Goal: Task Accomplishment & Management: Complete application form

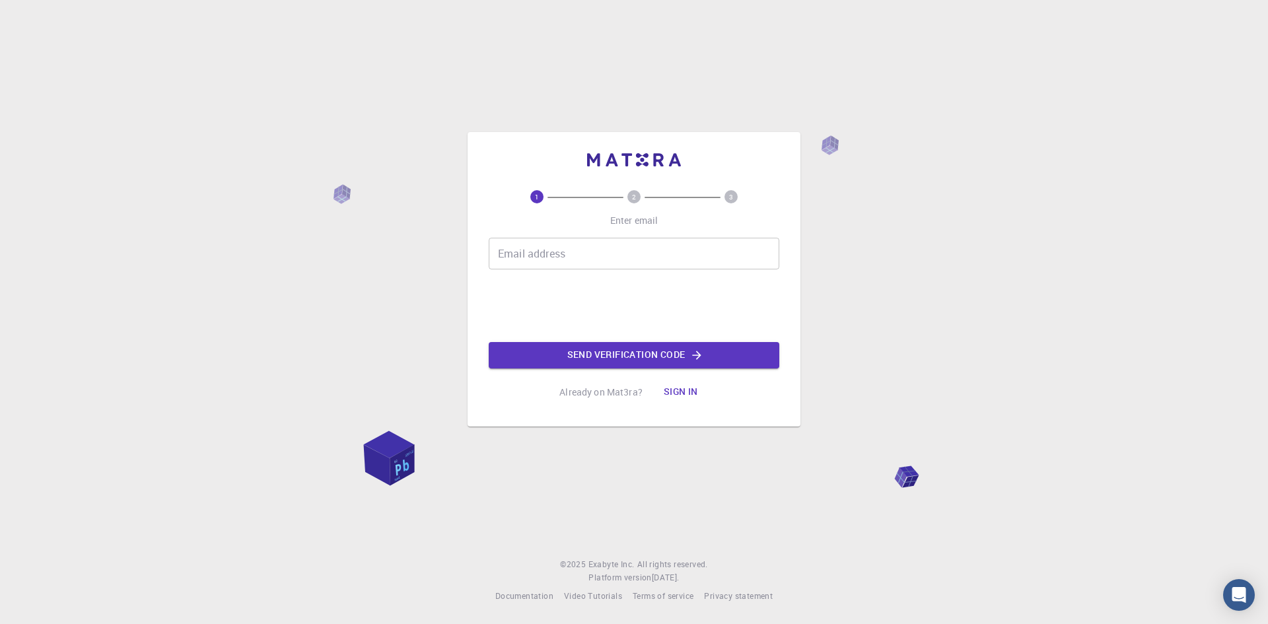
click at [534, 263] on input "Email address" at bounding box center [634, 254] width 291 height 32
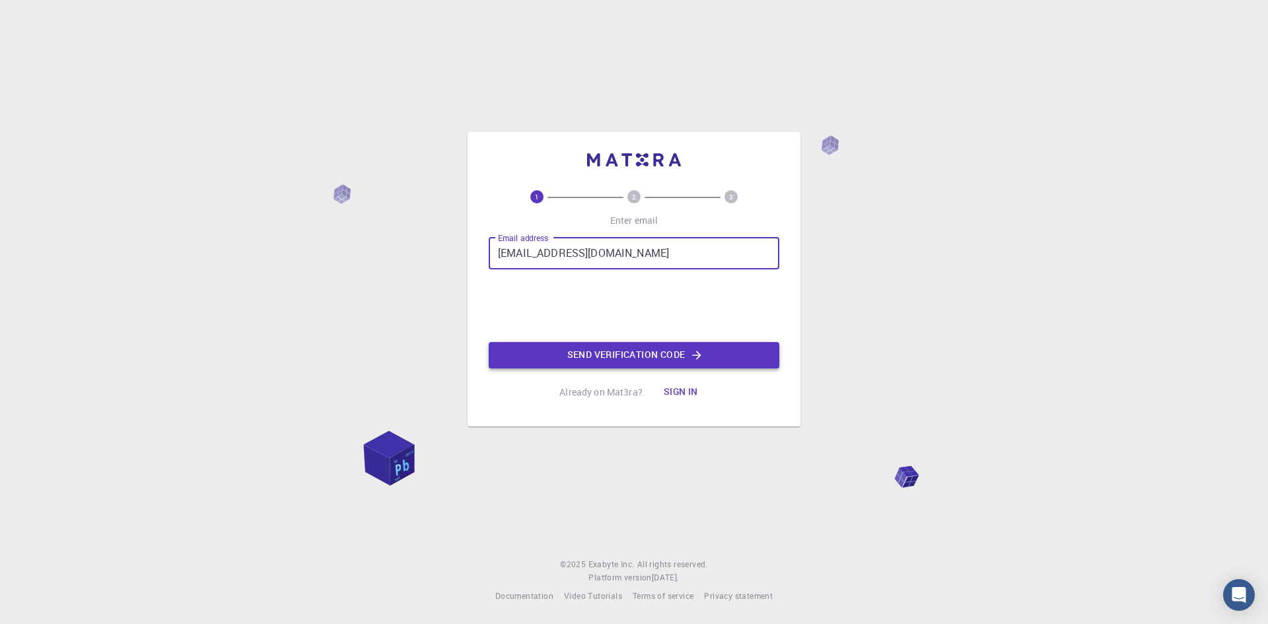
type input "[EMAIL_ADDRESS][DOMAIN_NAME]"
click at [685, 354] on button "Send verification code" at bounding box center [634, 355] width 291 height 26
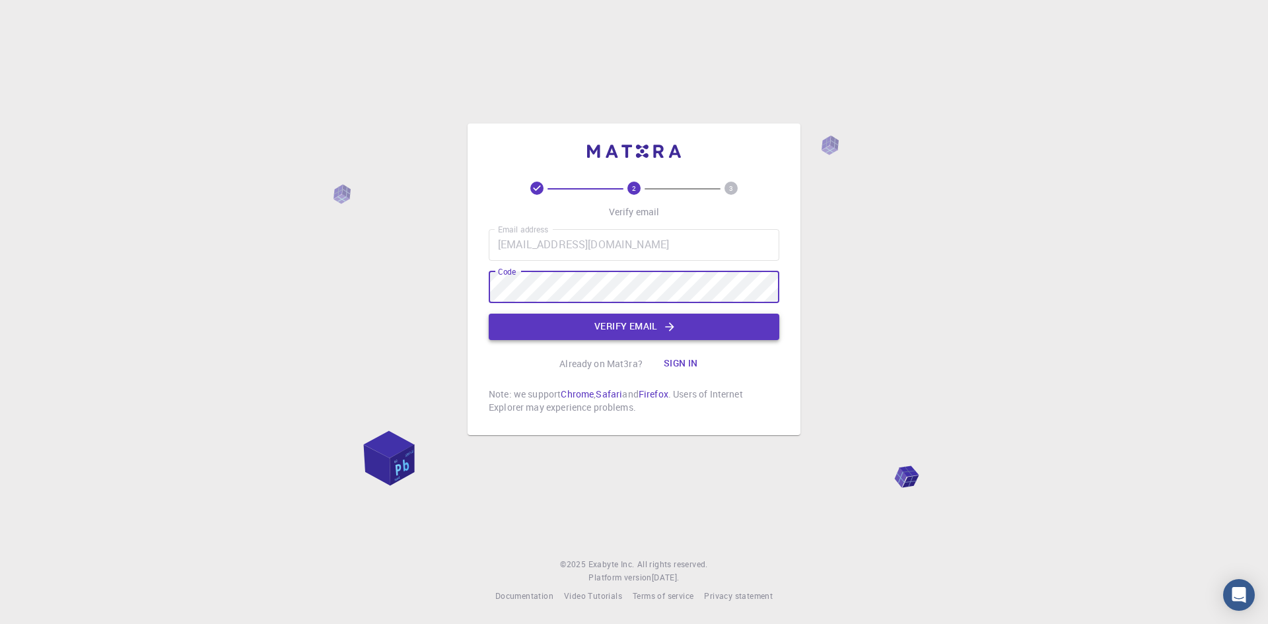
click at [634, 324] on button "Verify email" at bounding box center [634, 327] width 291 height 26
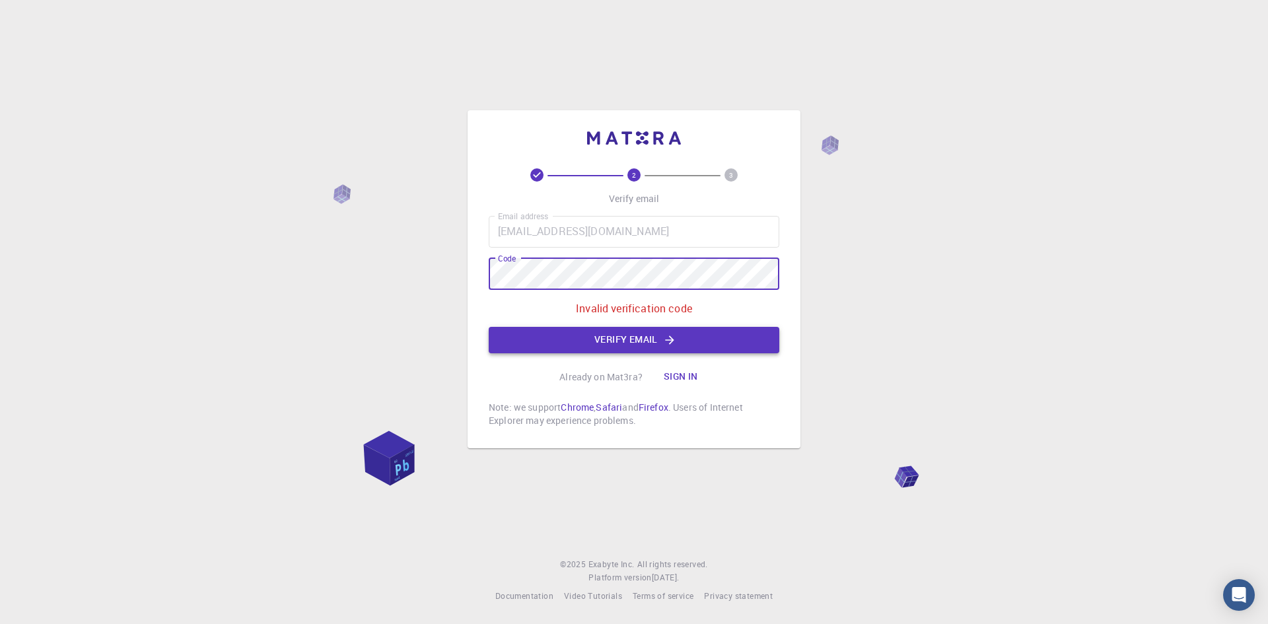
click at [621, 344] on button "Verify email" at bounding box center [634, 340] width 291 height 26
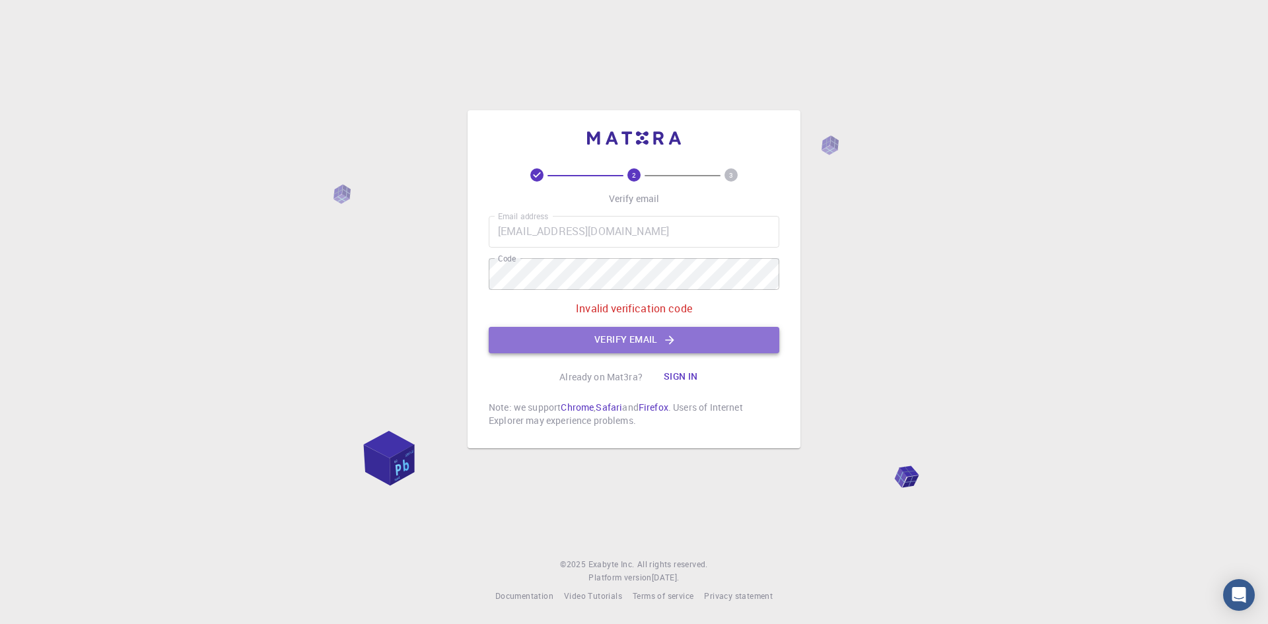
click at [593, 332] on button "Verify email" at bounding box center [634, 340] width 291 height 26
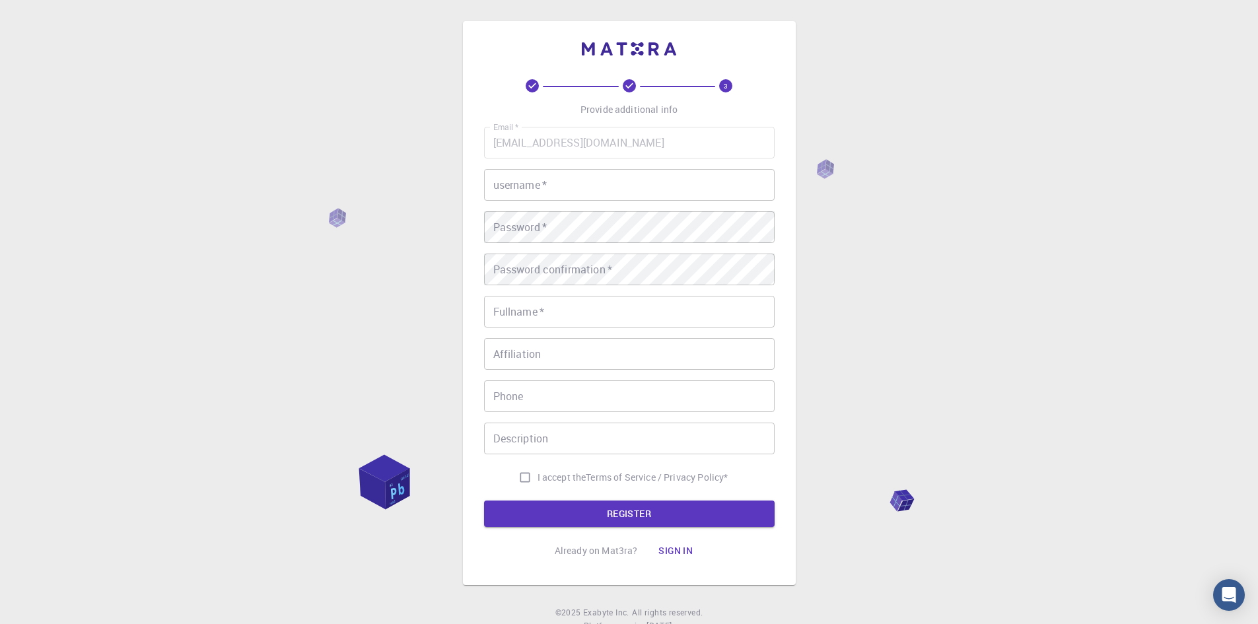
click at [552, 182] on input "username   *" at bounding box center [629, 185] width 291 height 32
type input "vaaps"
click at [614, 318] on input "Fullname   *" at bounding box center [629, 312] width 291 height 32
type input "Vaapi Kanjaa"
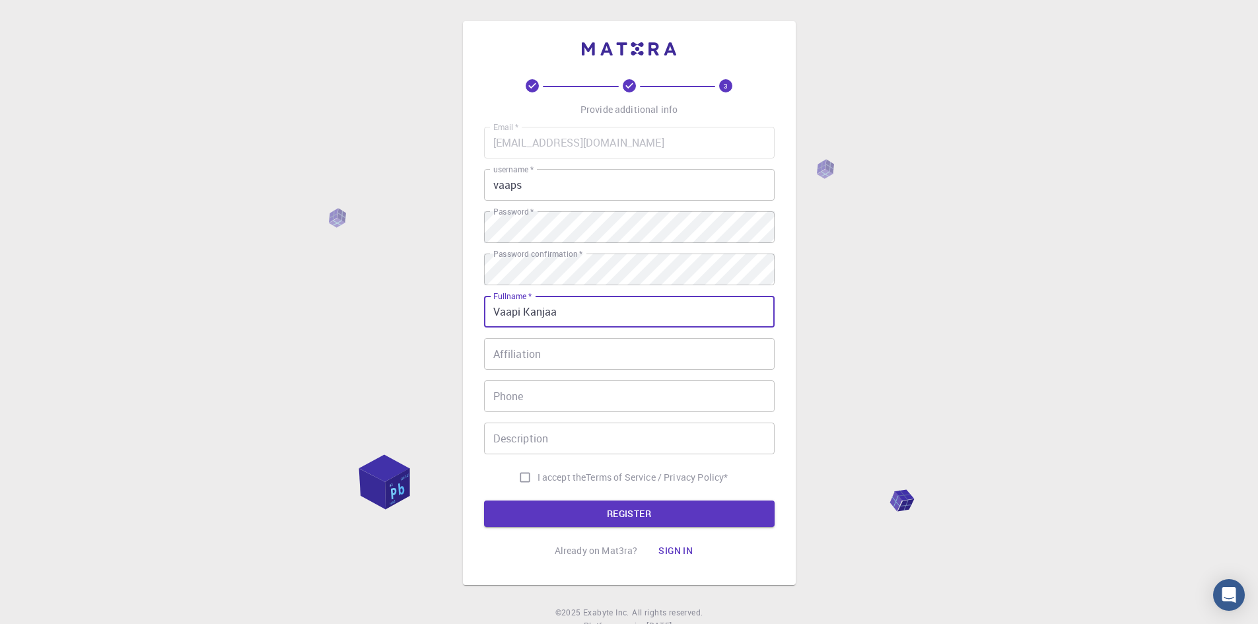
type input "0814726663"
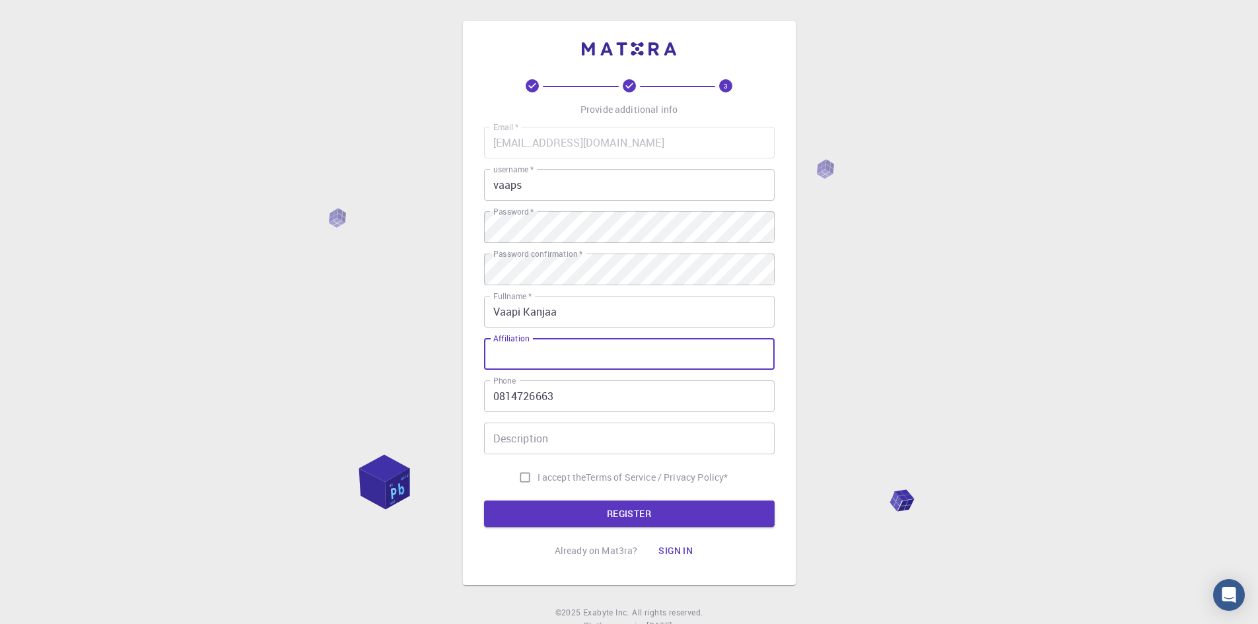
click at [605, 362] on input "Affiliation" at bounding box center [629, 354] width 291 height 32
type input "network admin"
click at [578, 445] on input "Description" at bounding box center [629, 439] width 291 height 32
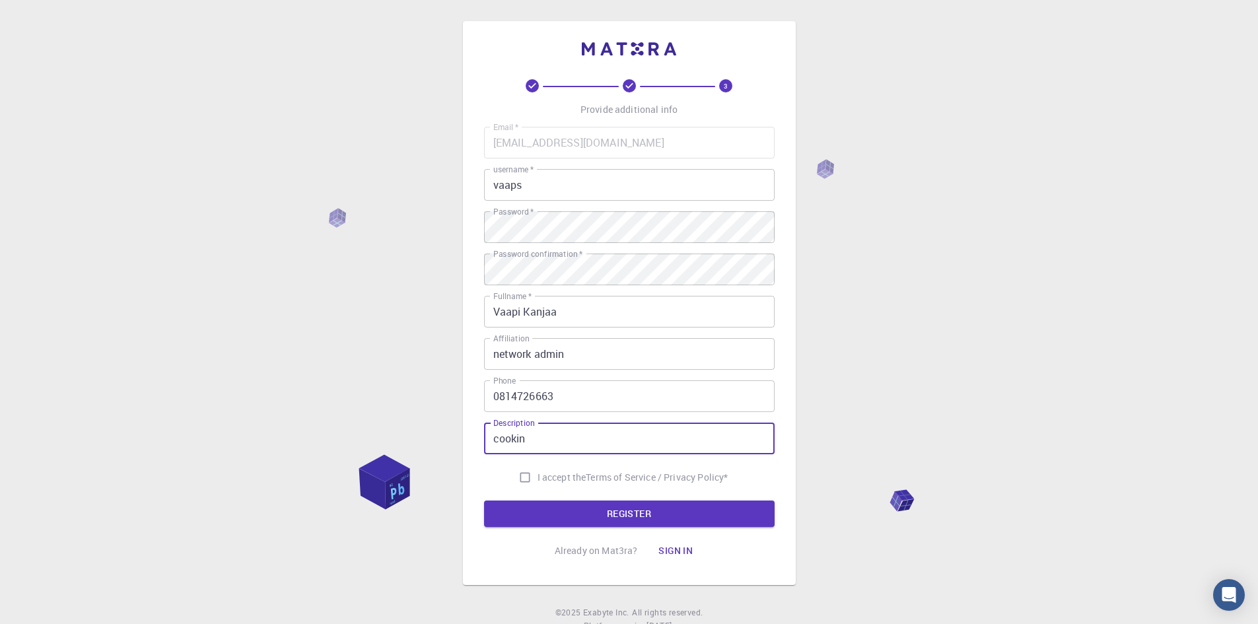
type input "cookin"
click at [520, 480] on input "I accept the Terms of Service / Privacy Policy *" at bounding box center [524, 477] width 25 height 25
checkbox input "true"
click at [559, 441] on input "cookin" at bounding box center [629, 439] width 291 height 32
type input "cooking"
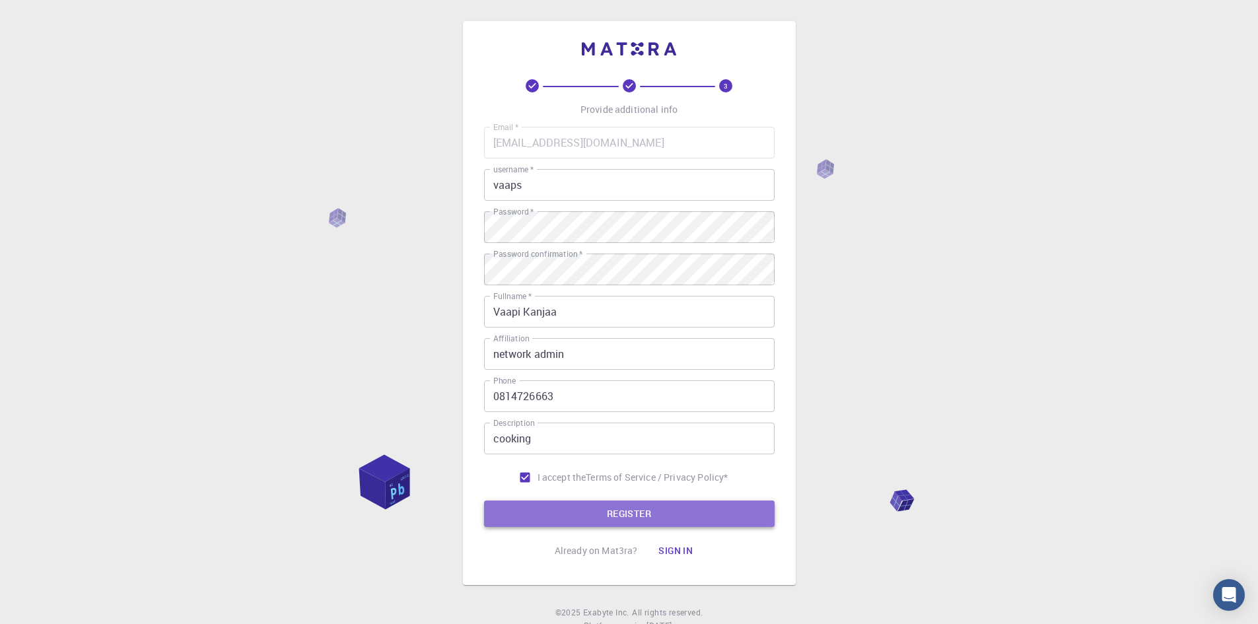
click at [615, 505] on button "REGISTER" at bounding box center [629, 513] width 291 height 26
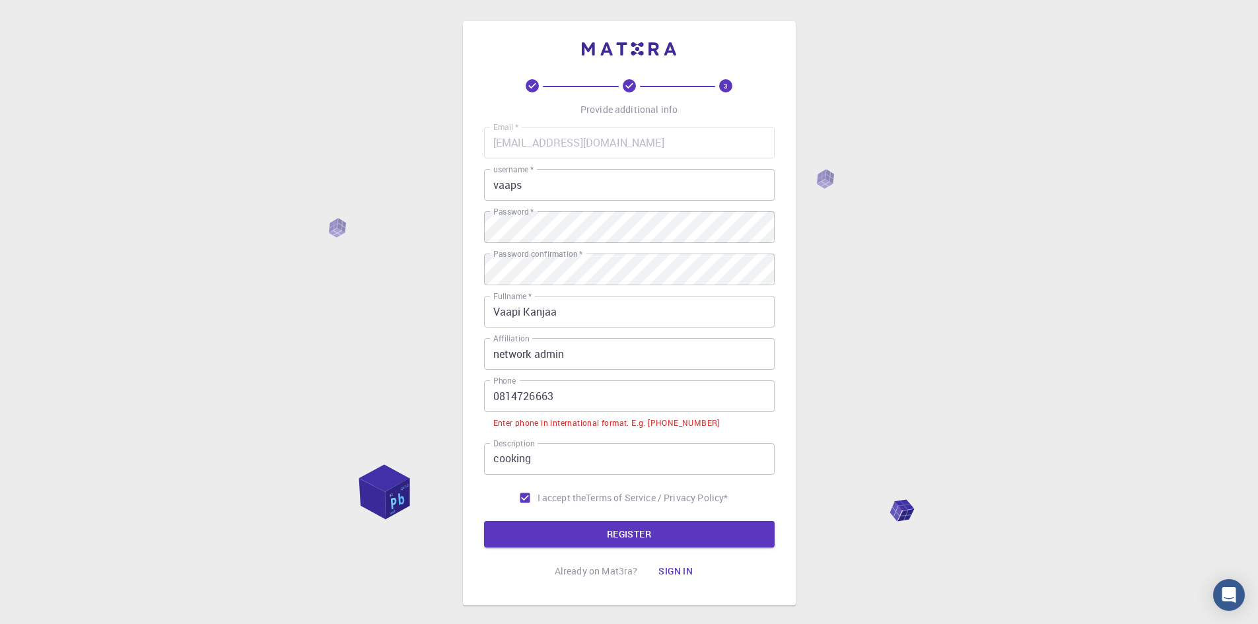
click at [507, 395] on input "0814726663" at bounding box center [629, 396] width 291 height 32
click at [499, 401] on input "0814726663" at bounding box center [629, 396] width 291 height 32
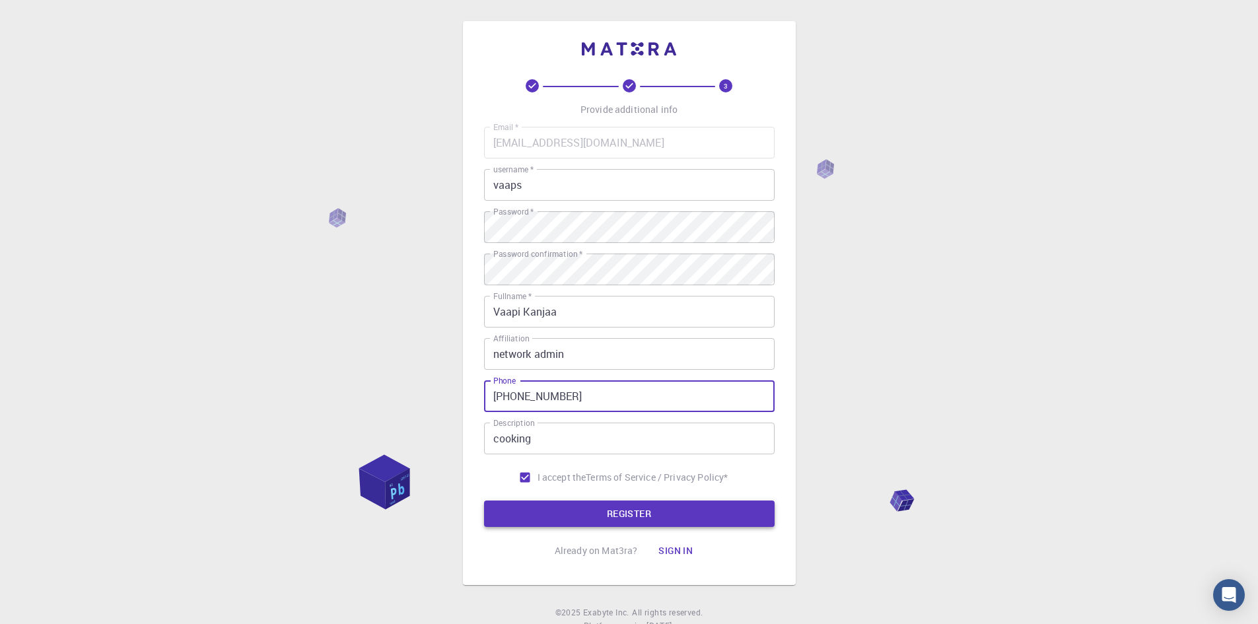
type input "[PHONE_NUMBER]"
click at [613, 515] on button "REGISTER" at bounding box center [629, 513] width 291 height 26
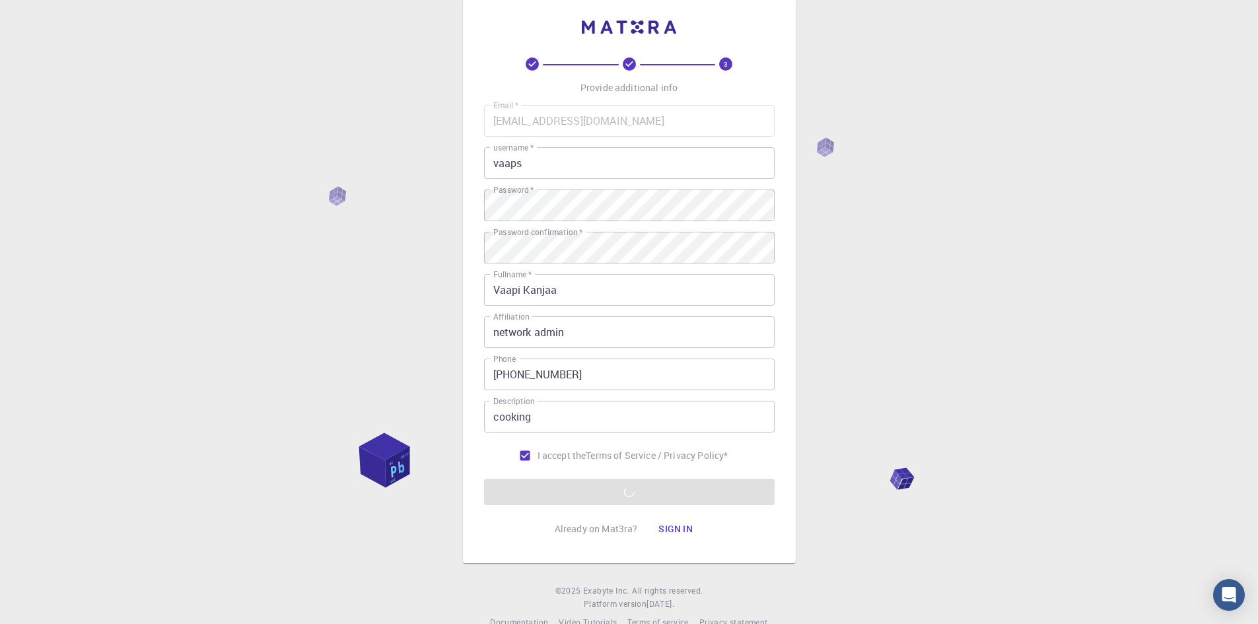
scroll to position [48, 0]
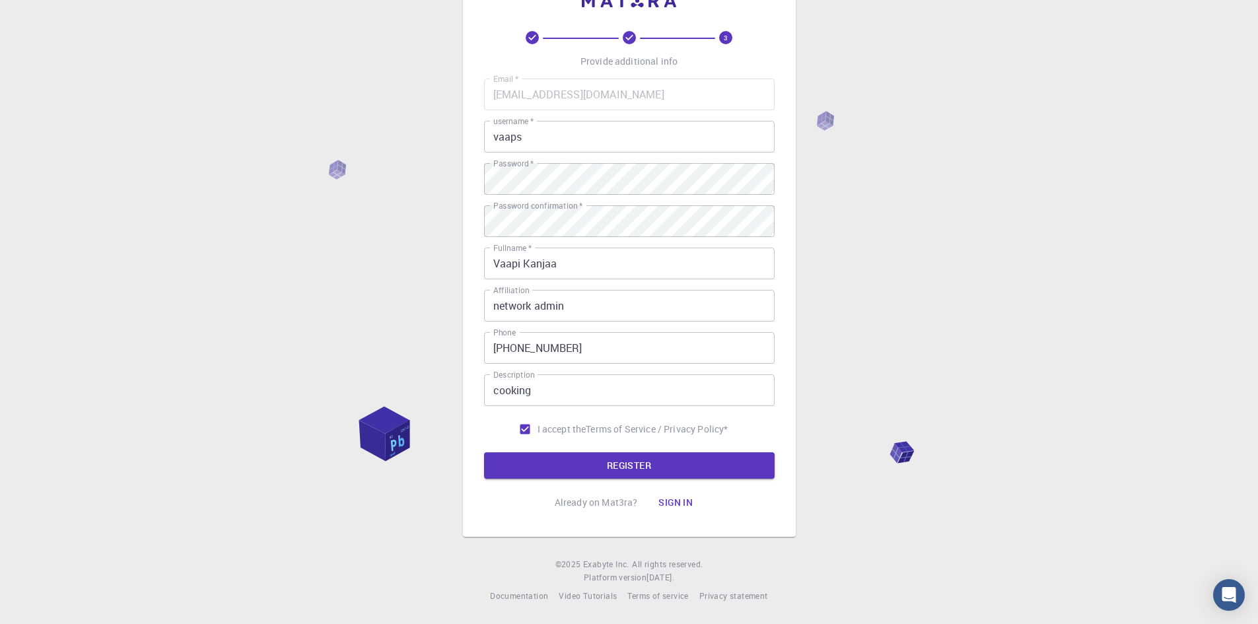
click at [920, 308] on div "3 Provide additional info Email   * [EMAIL_ADDRESS][DOMAIN_NAME] Email   * user…" at bounding box center [629, 288] width 1258 height 672
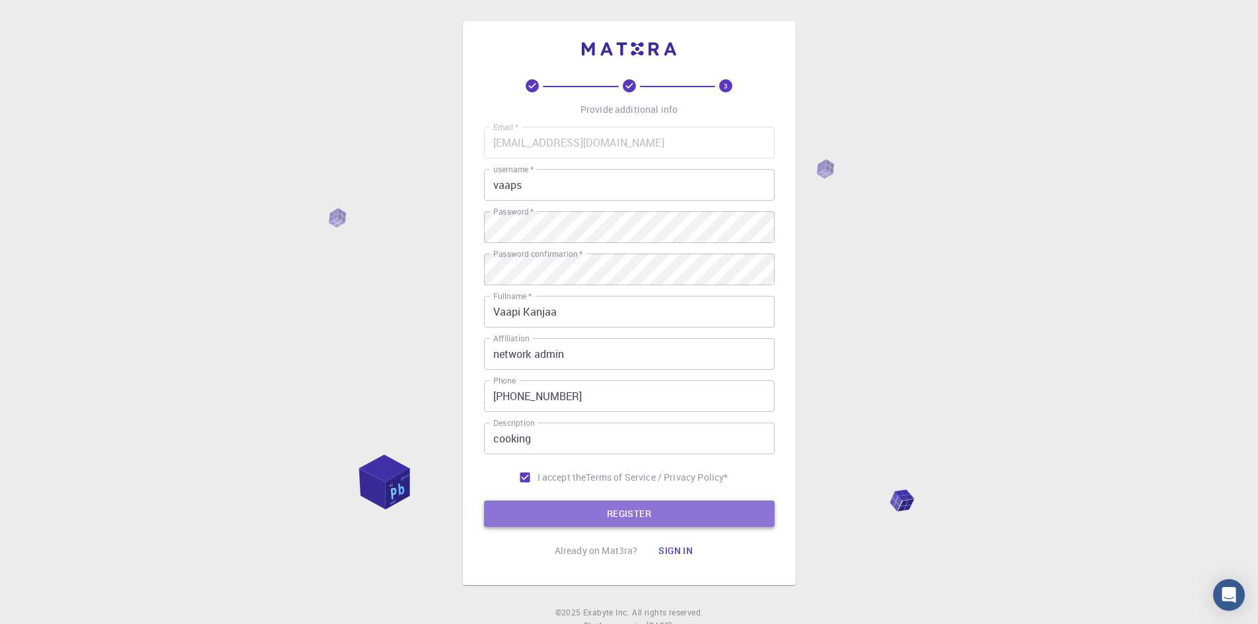
click at [617, 512] on button "REGISTER" at bounding box center [629, 513] width 291 height 26
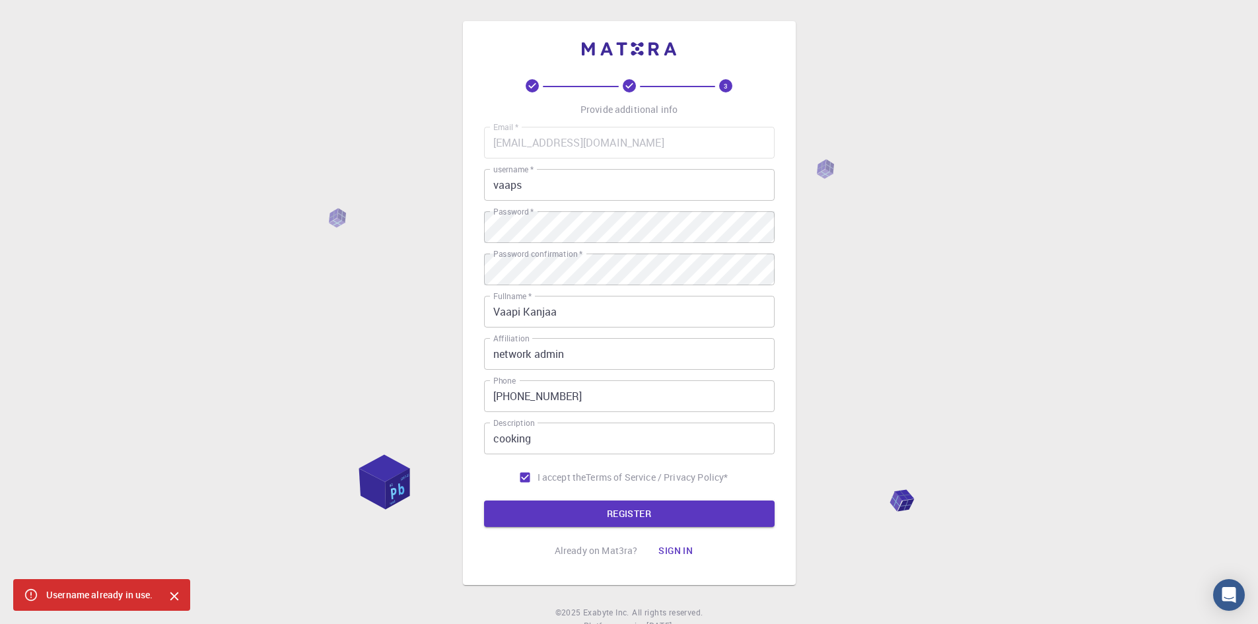
click at [553, 186] on input "vaaps" at bounding box center [629, 185] width 291 height 32
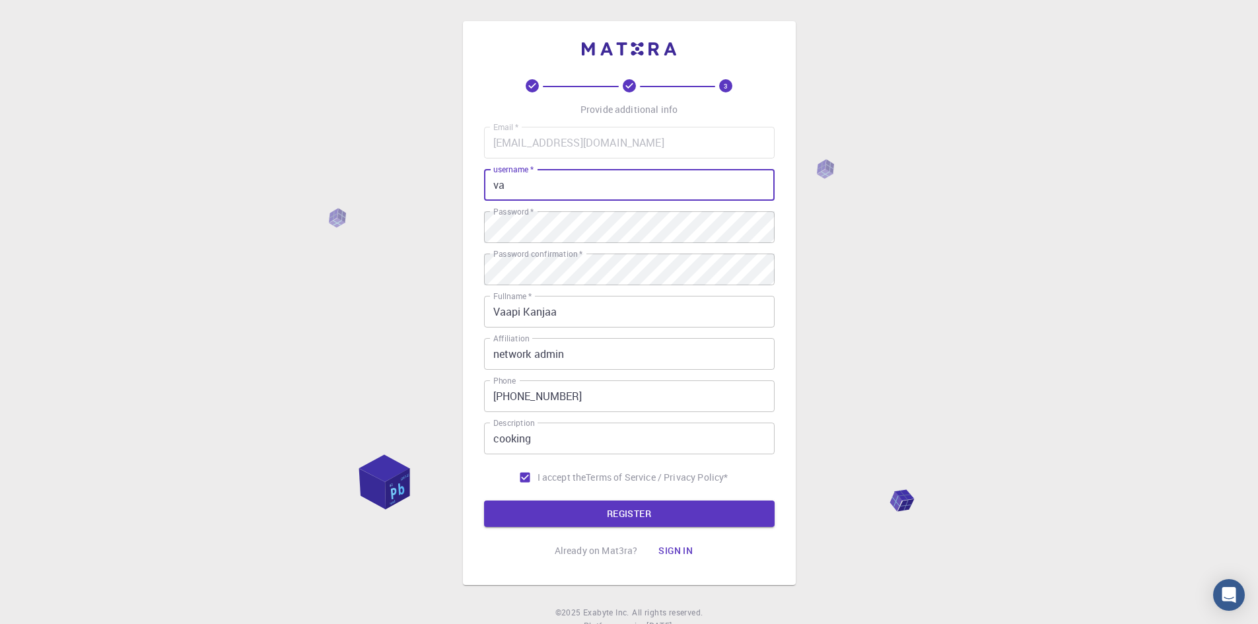
type input "v"
click at [662, 507] on button "REGISTER" at bounding box center [629, 513] width 291 height 26
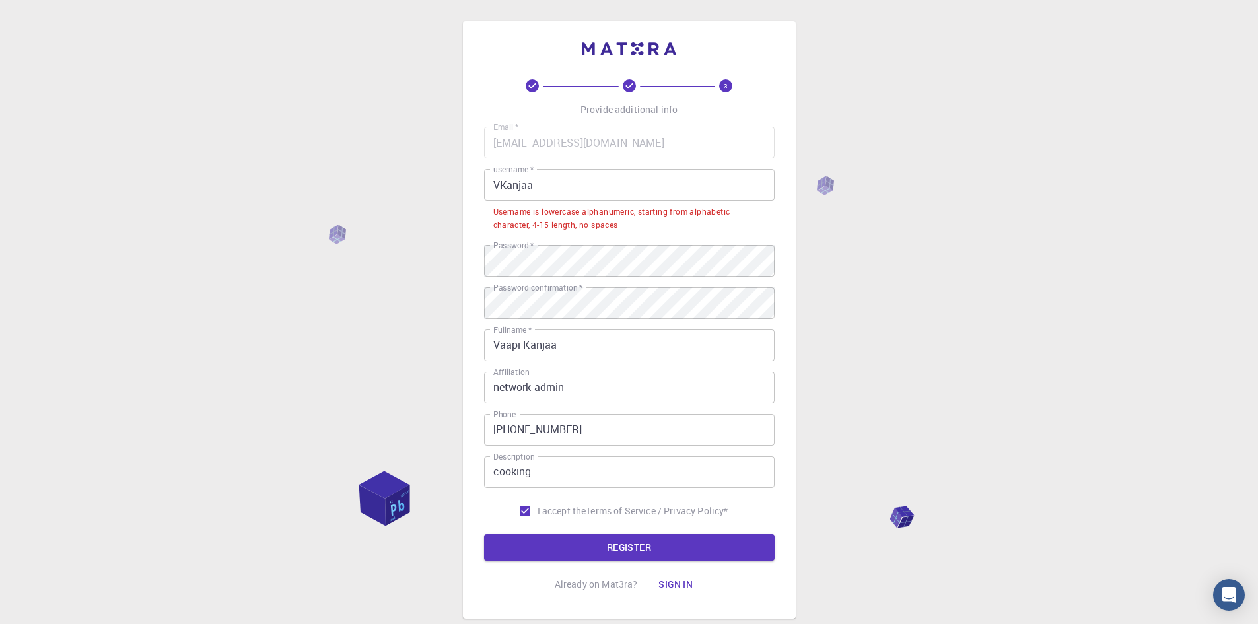
click at [504, 190] on input "VKanjaa" at bounding box center [629, 185] width 291 height 32
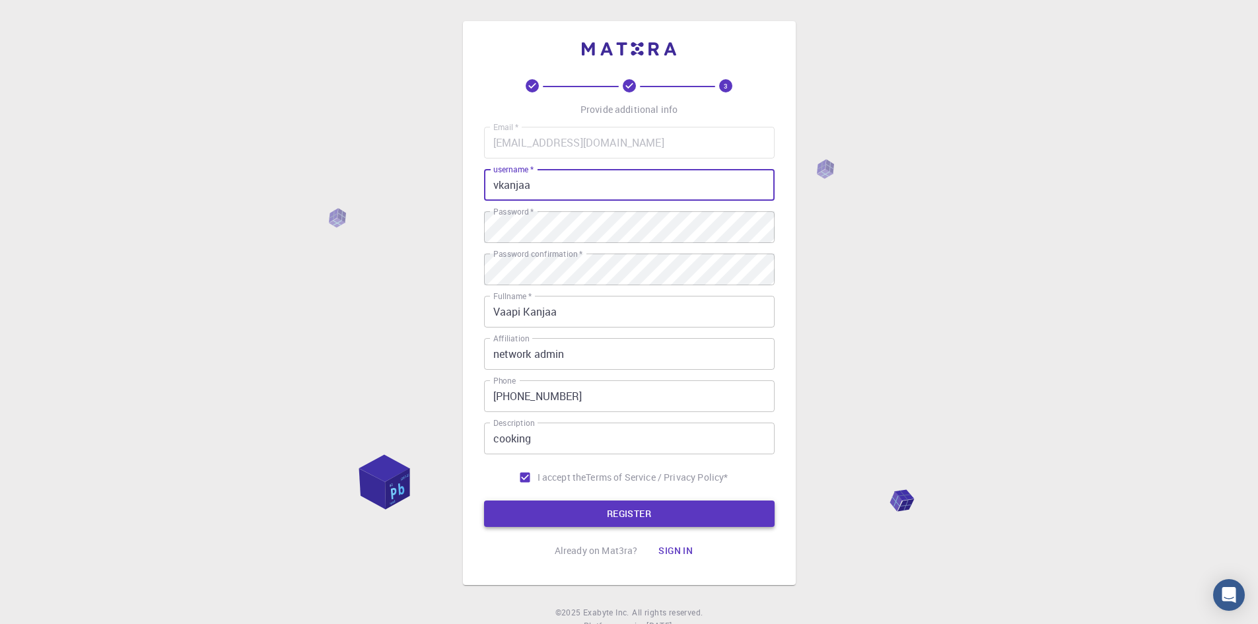
type input "vkanjaa"
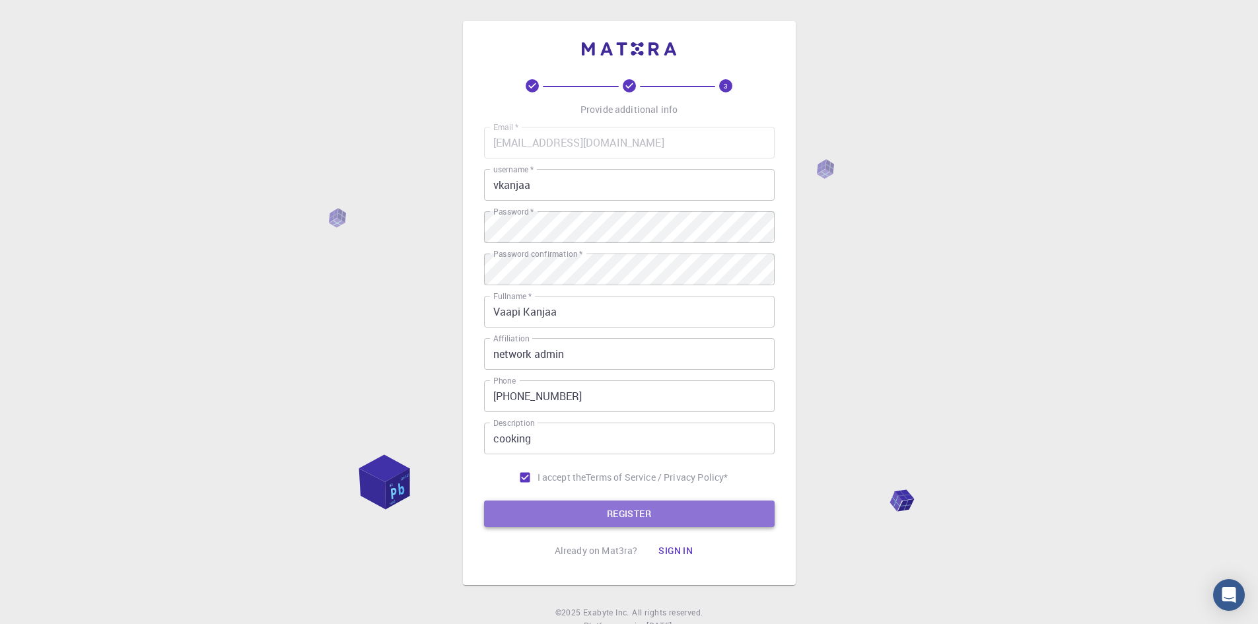
click at [634, 504] on button "REGISTER" at bounding box center [629, 513] width 291 height 26
click at [680, 551] on button "Sign in" at bounding box center [675, 550] width 55 height 26
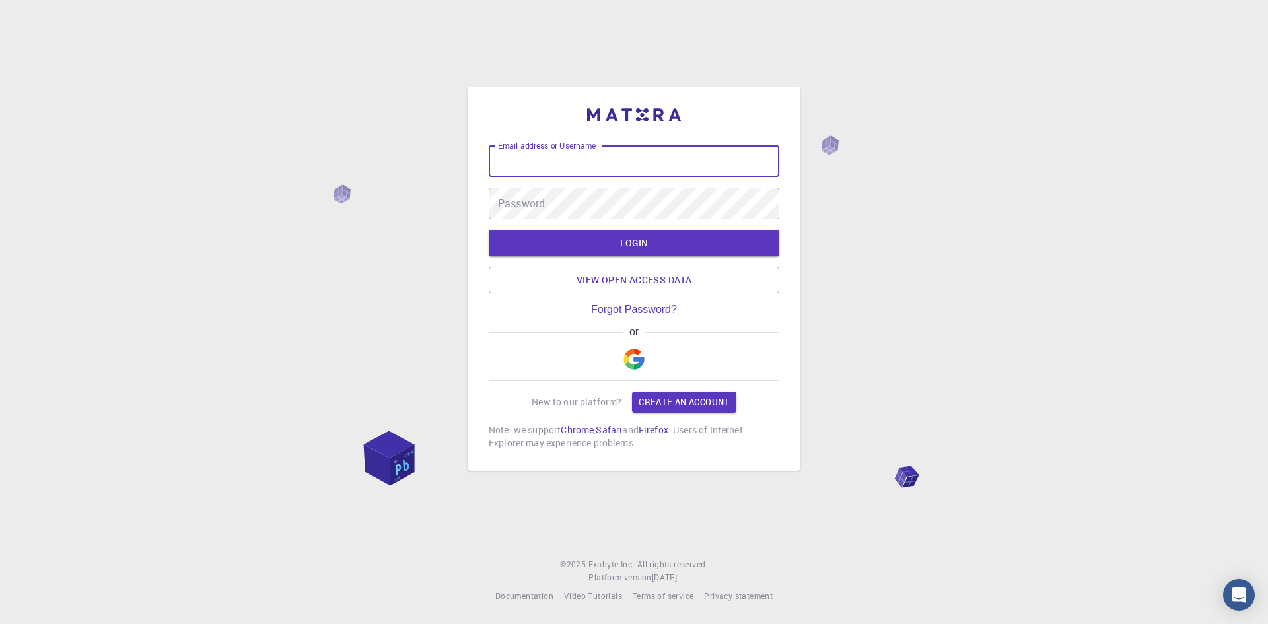
click at [612, 154] on input "Email address or Username" at bounding box center [634, 161] width 291 height 32
type input "[EMAIL_ADDRESS][DOMAIN_NAME]"
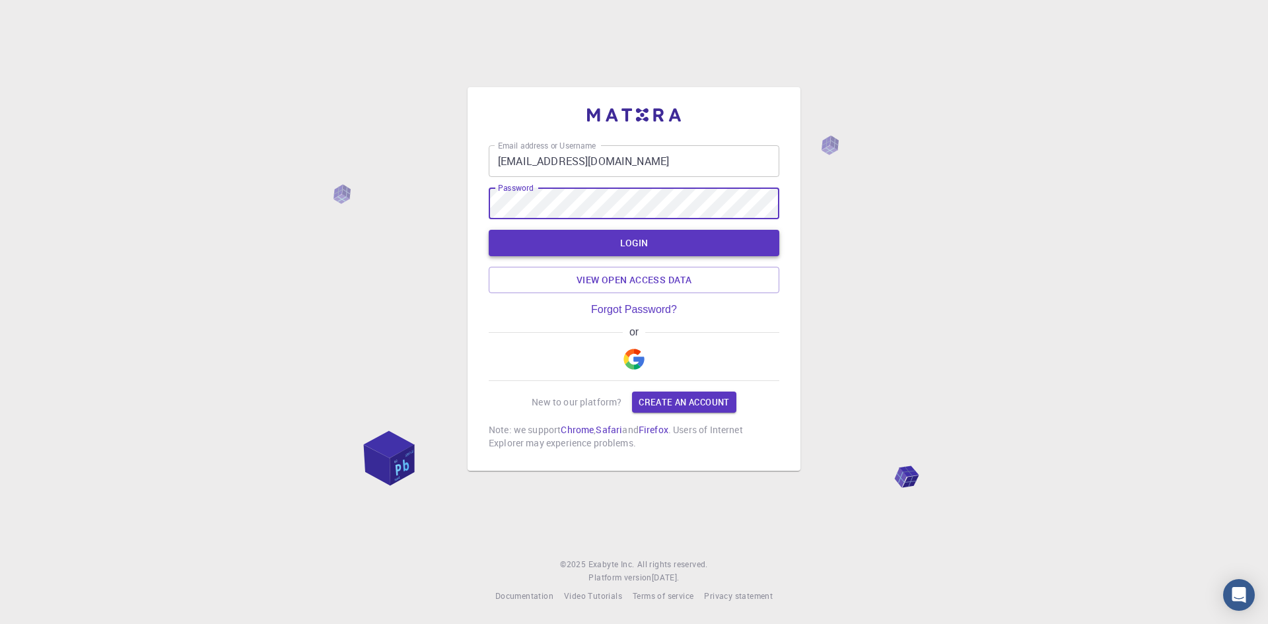
click at [654, 246] on button "LOGIN" at bounding box center [634, 243] width 291 height 26
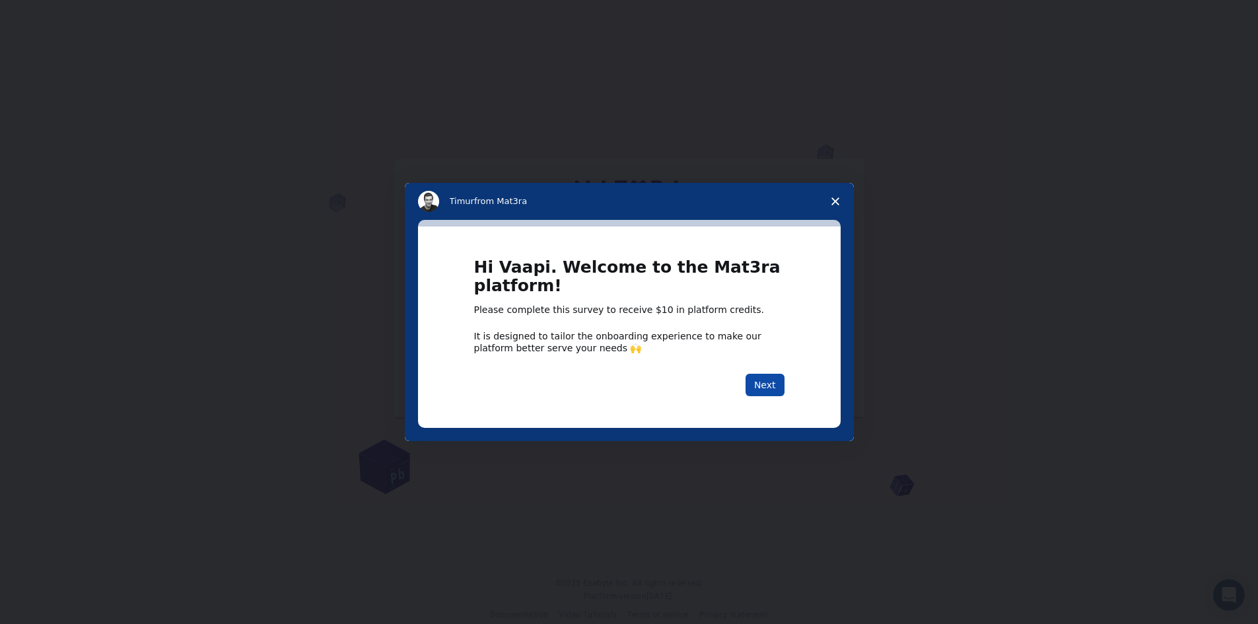
click at [769, 383] on button "Next" at bounding box center [764, 385] width 39 height 22
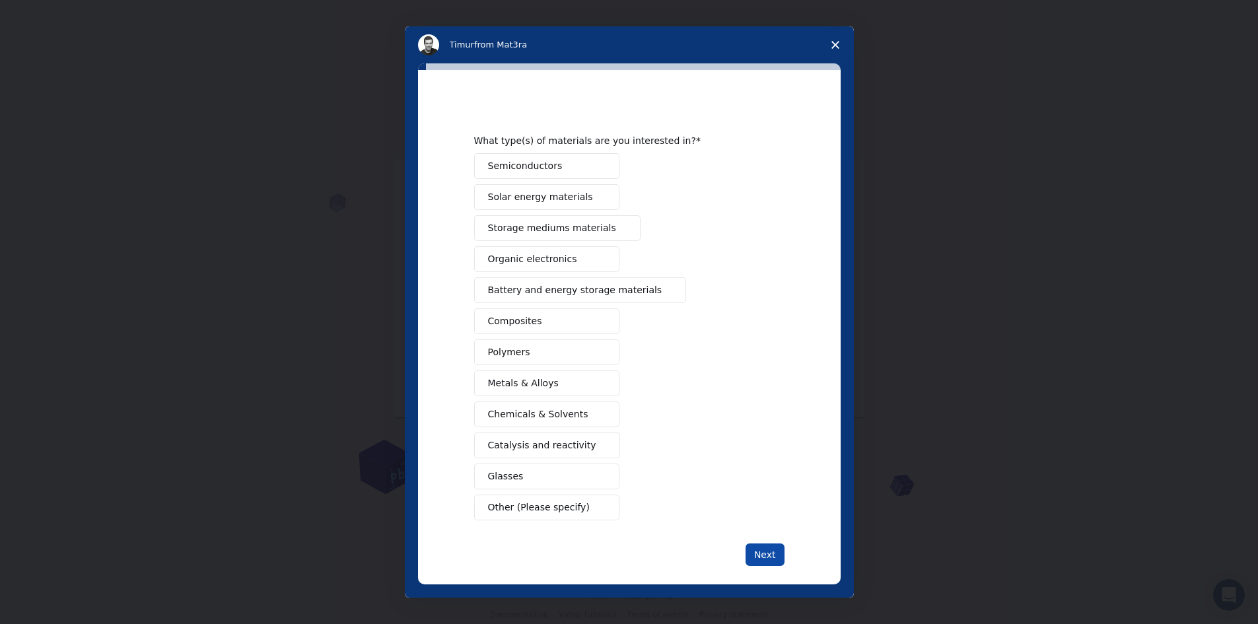
click at [753, 561] on button "Next" at bounding box center [764, 554] width 39 height 22
click at [553, 189] on div "Semiconductors Solar energy materials Storage mediums materials Organic electro…" at bounding box center [629, 336] width 310 height 367
click at [549, 170] on span "Semiconductors" at bounding box center [525, 166] width 75 height 14
click at [546, 189] on button "Solar energy materials" at bounding box center [546, 197] width 145 height 26
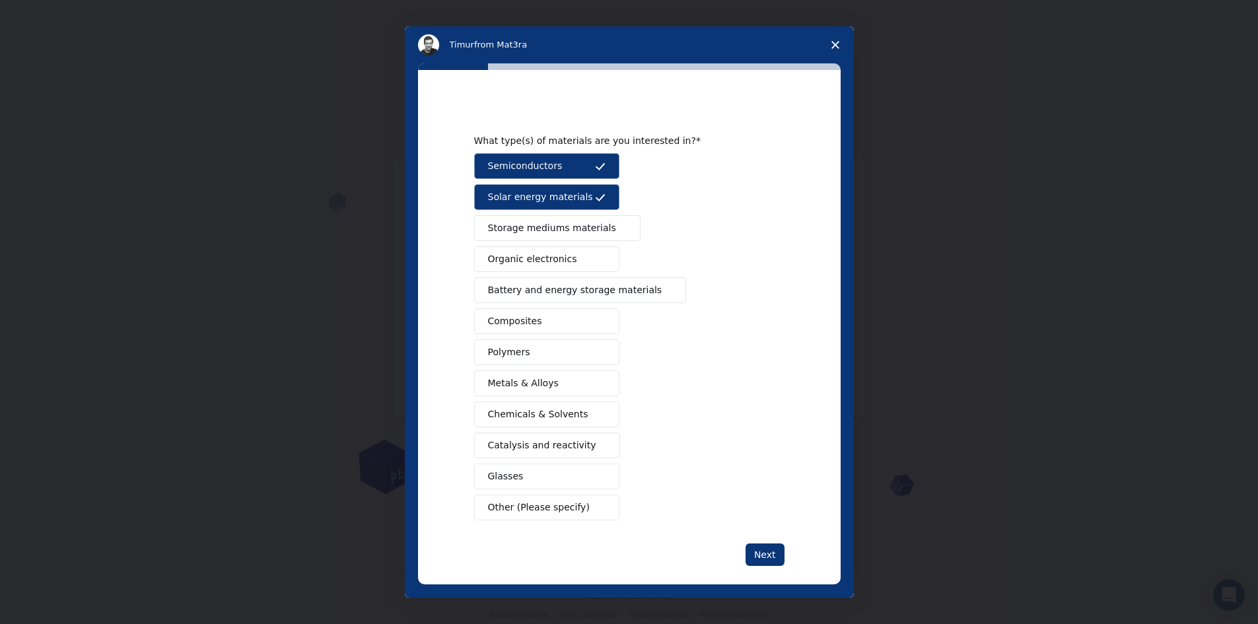
click at [547, 221] on span "Storage mediums materials" at bounding box center [552, 228] width 128 height 14
click at [545, 256] on span "Organic electronics" at bounding box center [532, 259] width 89 height 14
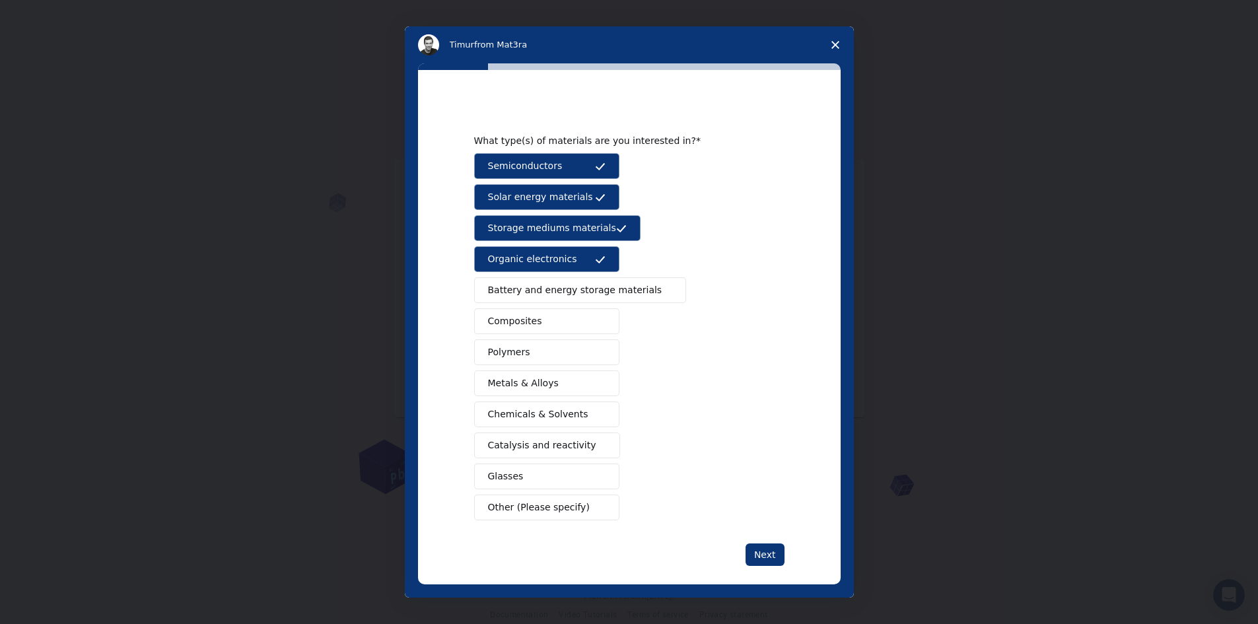
click at [538, 290] on span "Battery and energy storage materials" at bounding box center [575, 290] width 174 height 14
click at [535, 310] on button "Composites" at bounding box center [546, 321] width 145 height 26
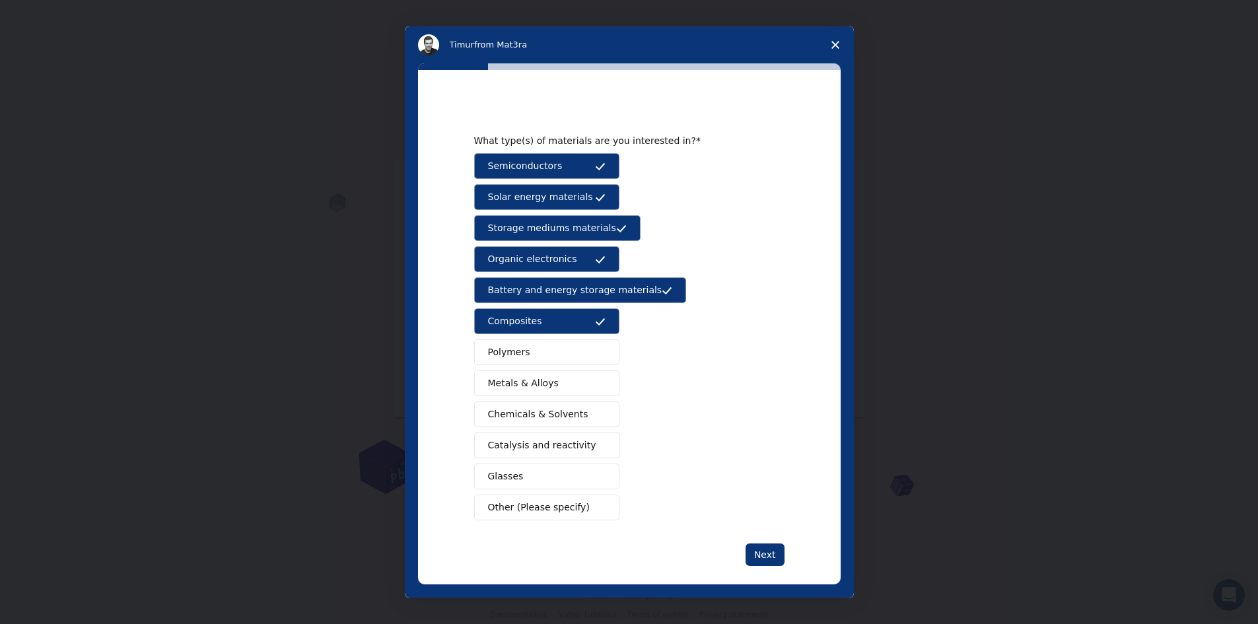
click at [531, 351] on button "Polymers" at bounding box center [546, 352] width 145 height 26
click at [535, 366] on div "Semiconductors Solar energy materials Storage mediums materials Organic electro…" at bounding box center [629, 336] width 310 height 367
click at [535, 390] on span "Metals & Alloys" at bounding box center [523, 383] width 71 height 14
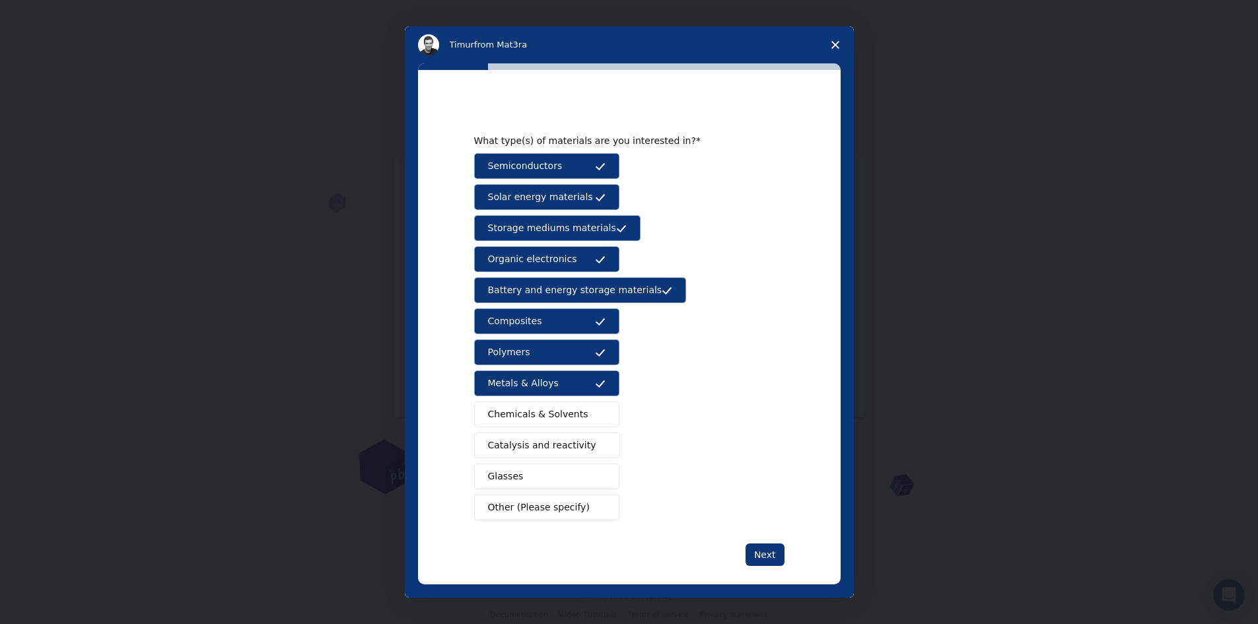
click at [532, 414] on span "Chemicals & Solvents" at bounding box center [538, 414] width 100 height 14
drag, startPoint x: 530, startPoint y: 436, endPoint x: 530, endPoint y: 449, distance: 12.5
click at [530, 436] on button "Catalysis and reactivity" at bounding box center [547, 445] width 147 height 26
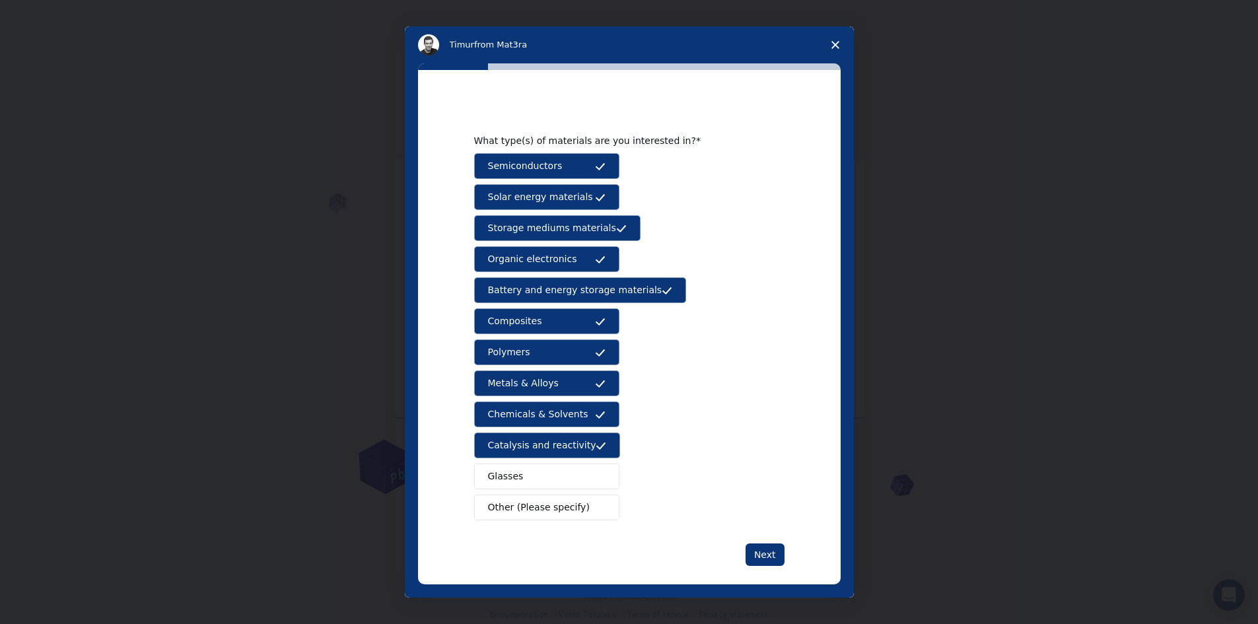
drag, startPoint x: 513, startPoint y: 510, endPoint x: 513, endPoint y: 502, distance: 7.9
click at [513, 507] on span "Other (Please specify)" at bounding box center [539, 507] width 102 height 14
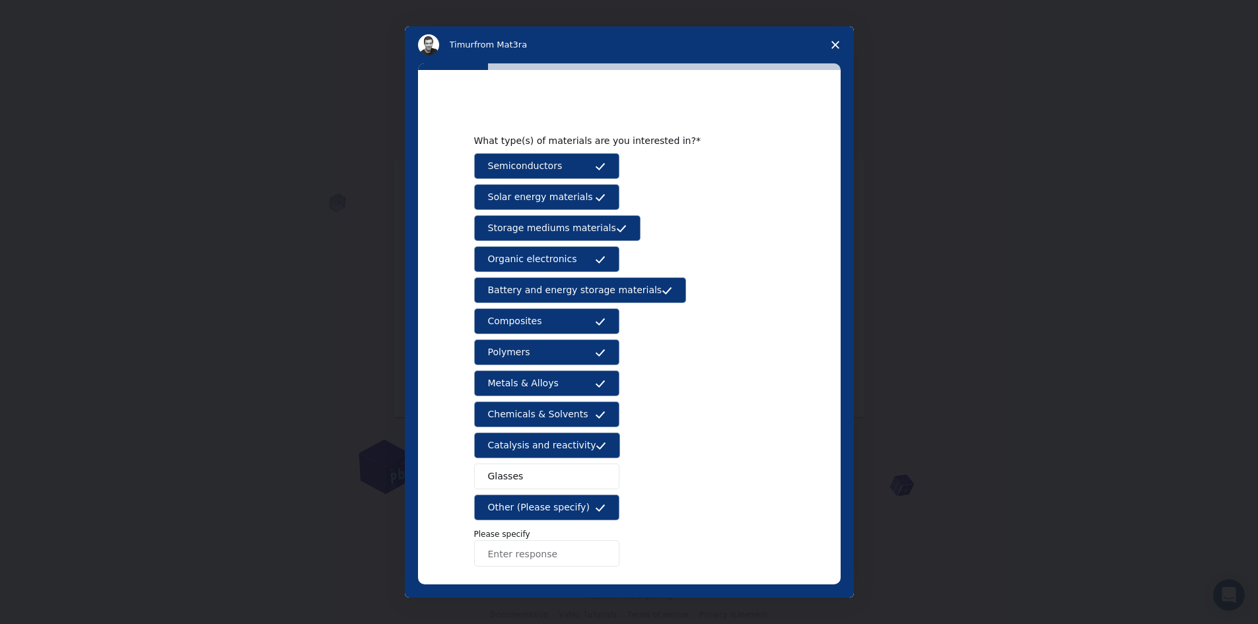
click at [514, 475] on span "Glasses" at bounding box center [506, 476] width 36 height 14
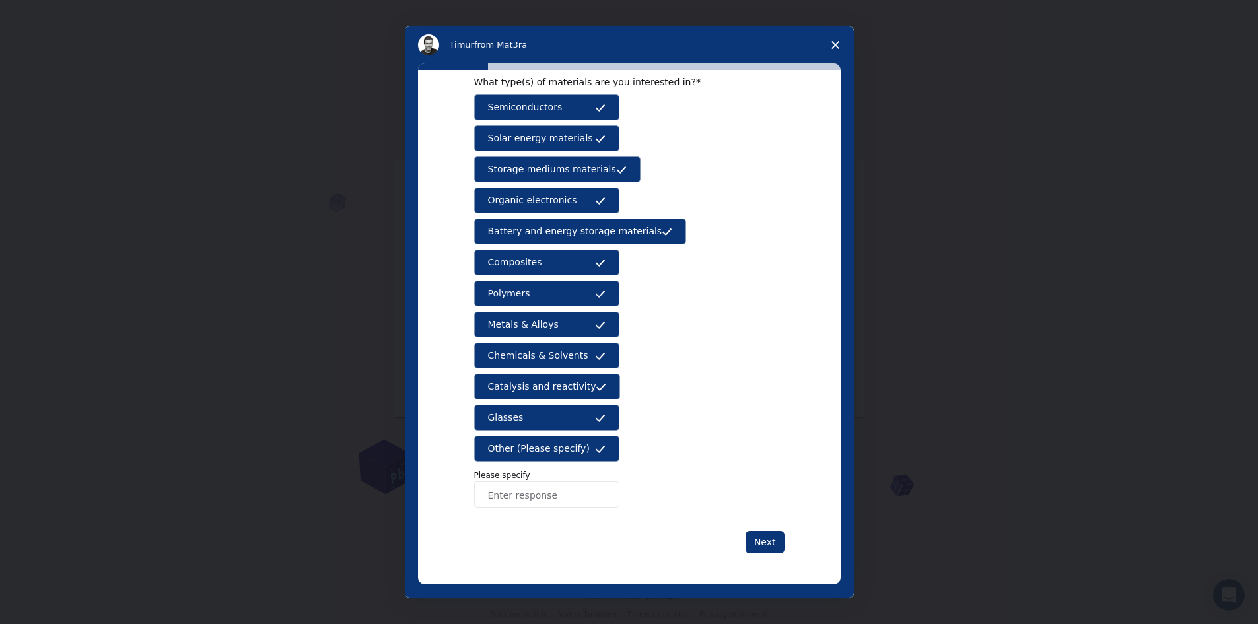
scroll to position [59, 0]
click at [549, 452] on span "Other (Please specify)" at bounding box center [539, 448] width 102 height 14
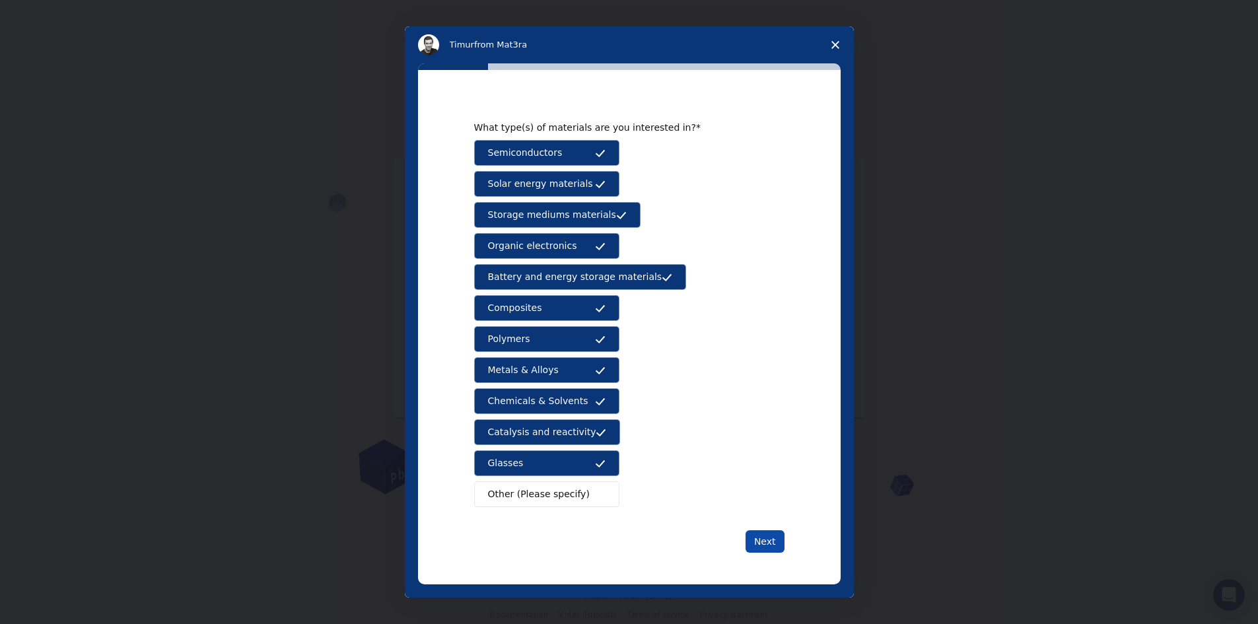
click at [757, 542] on button "Next" at bounding box center [764, 541] width 39 height 22
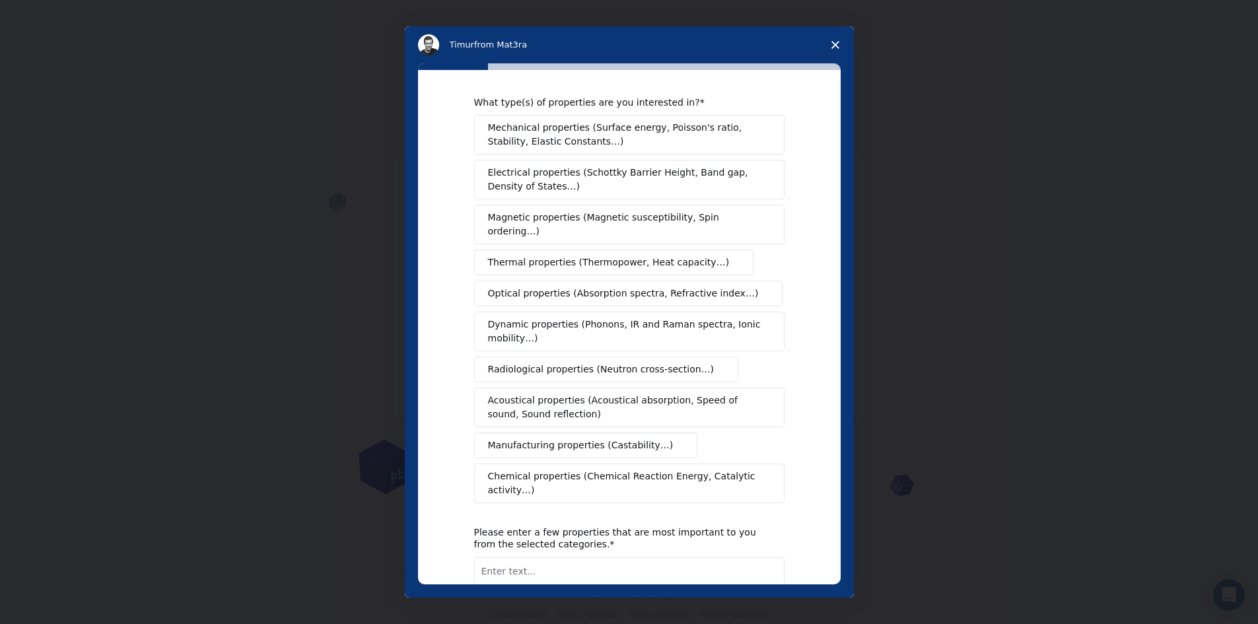
scroll to position [0, 0]
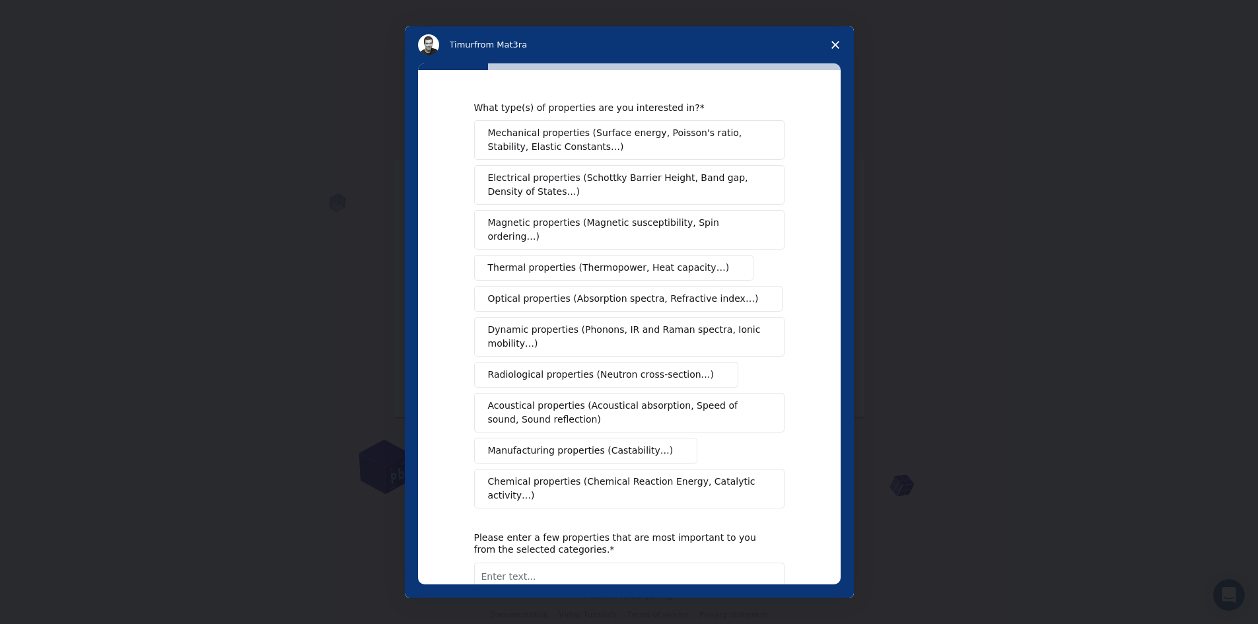
click at [578, 131] on span "Mechanical properties (Surface energy, Poisson's ratio, Stability, Elastic Cons…" at bounding box center [625, 140] width 275 height 28
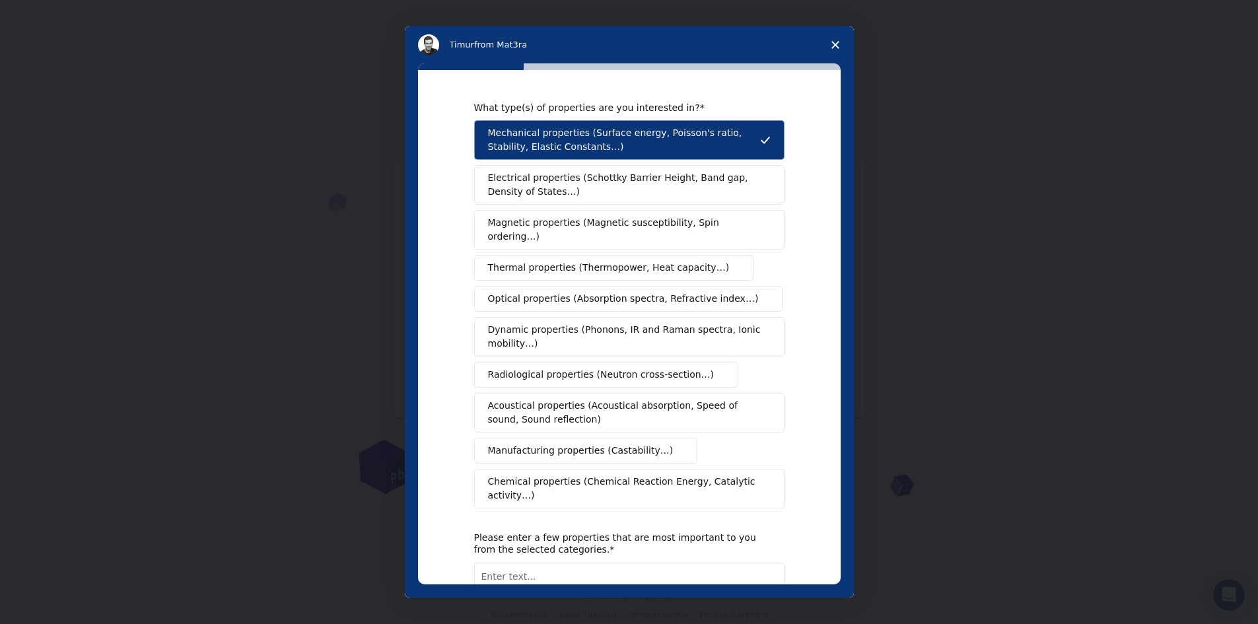
click at [594, 223] on span "Magnetic properties (Magnetic susceptibility, Spin ordering…)" at bounding box center [624, 230] width 273 height 28
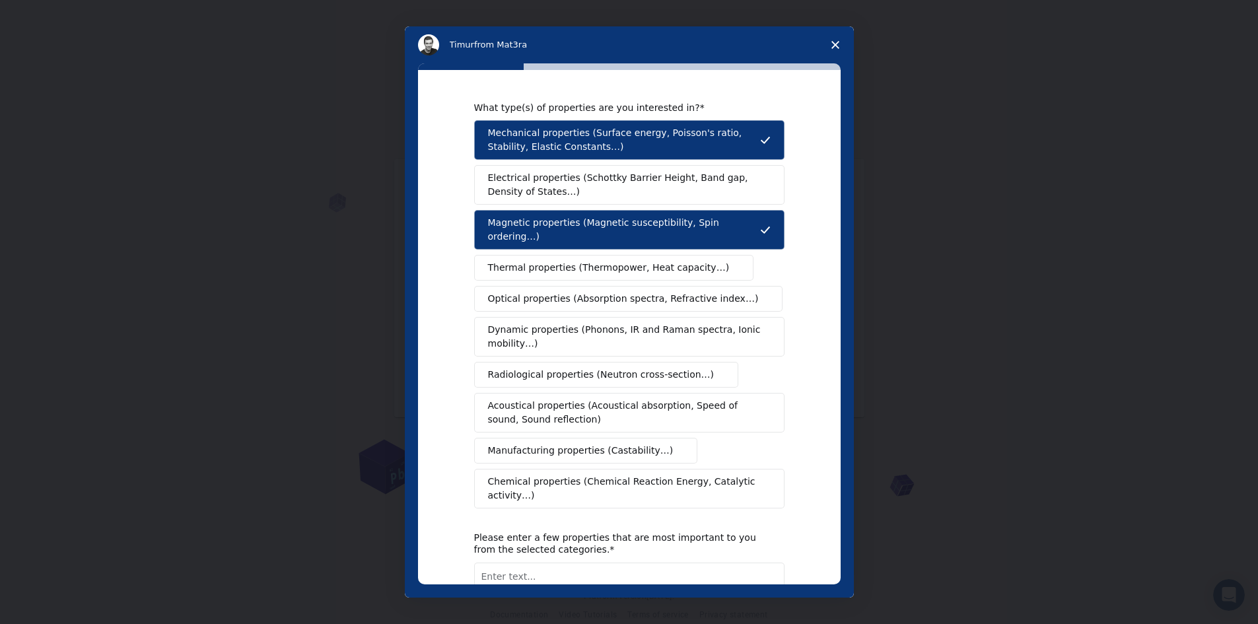
drag, startPoint x: 594, startPoint y: 268, endPoint x: 572, endPoint y: 221, distance: 51.7
click at [590, 267] on div "Mechanical properties (Surface energy, Poisson's ratio, Stability, Elastic Cons…" at bounding box center [629, 314] width 310 height 388
click at [561, 192] on span "Electrical properties (Schottky Barrier Height, Band gap, Density of States…)" at bounding box center [625, 185] width 275 height 28
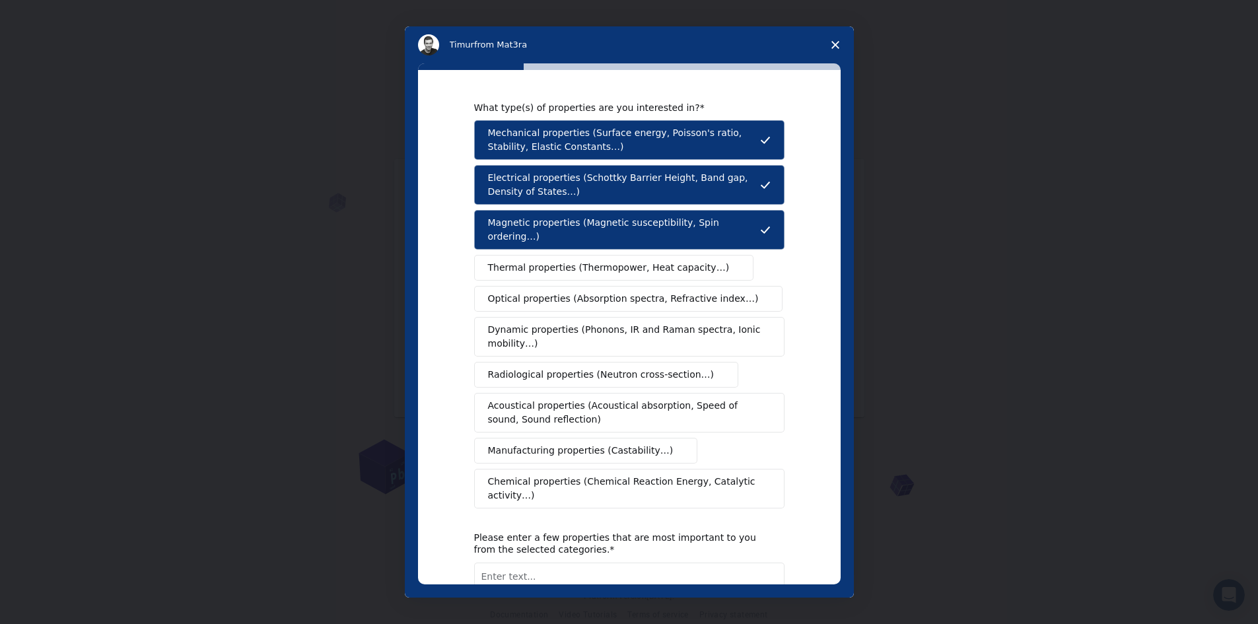
click at [588, 261] on span "Thermal properties (Thermopower, Heat capacity…)" at bounding box center [609, 268] width 242 height 14
click at [591, 292] on span "Optical properties (Absorption spectra, Refractive index…)" at bounding box center [623, 299] width 271 height 14
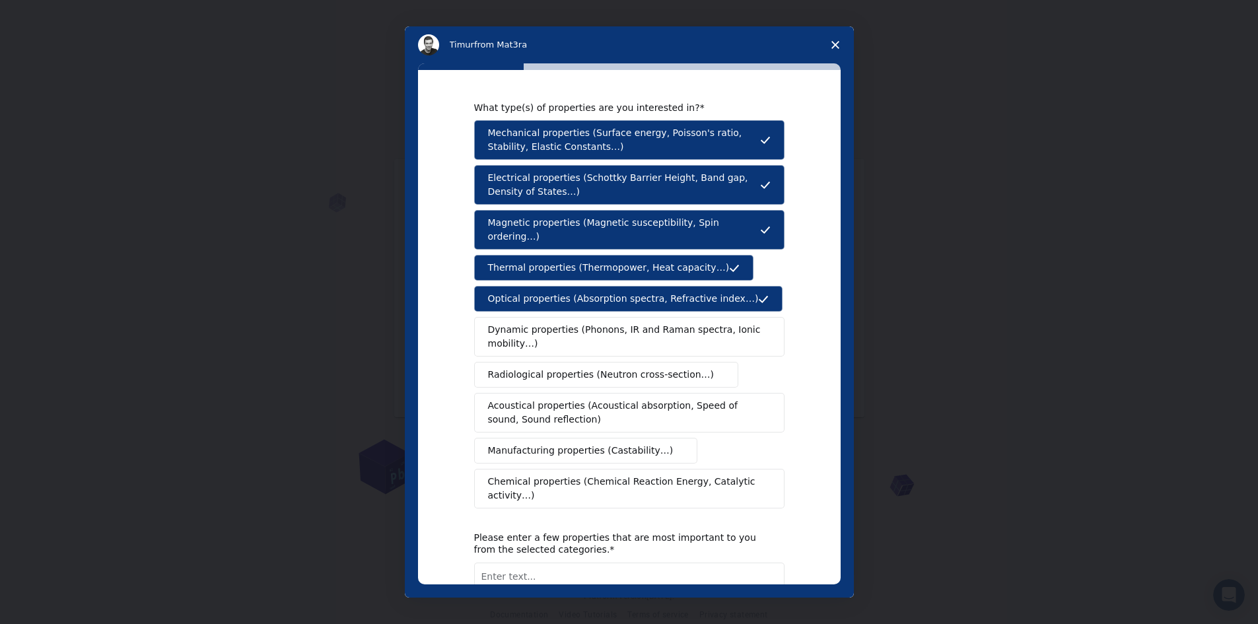
click at [574, 335] on span "Dynamic properties (Phonons, IR and Raman spectra, Ionic mobility…)" at bounding box center [625, 337] width 274 height 28
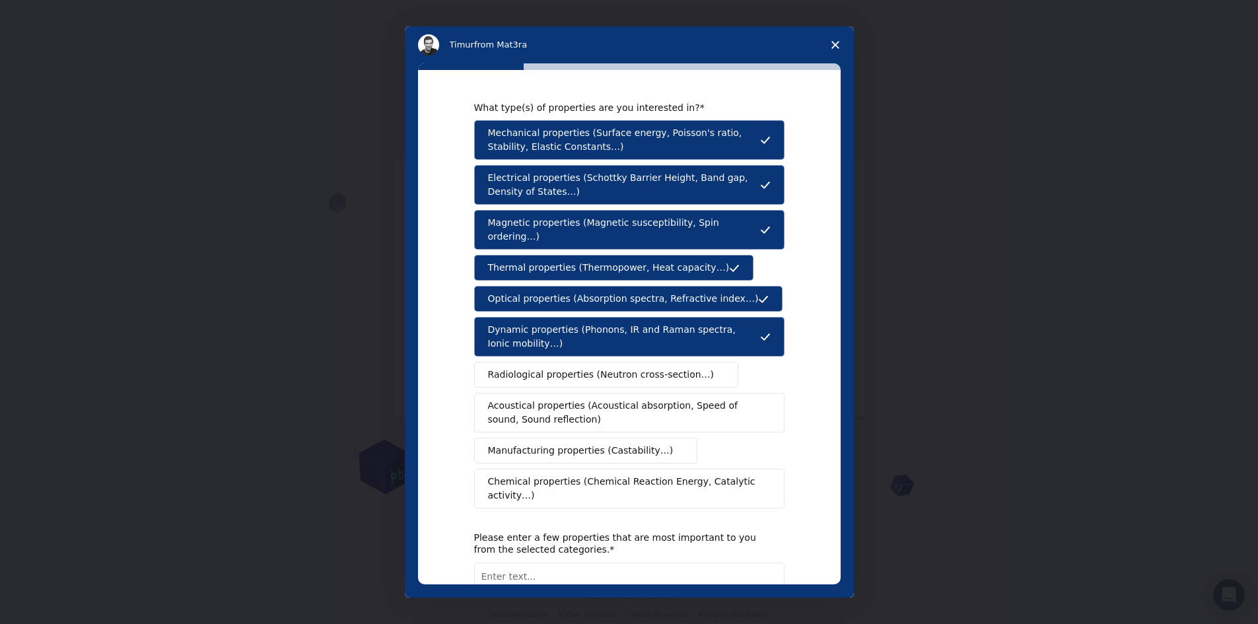
click at [578, 368] on button "Radiological properties (Neutron cross-section…)" at bounding box center [606, 375] width 265 height 26
click at [580, 399] on span "Acoustical properties (Acoustical absorption, Speed of sound, Sound reflection)" at bounding box center [625, 413] width 275 height 28
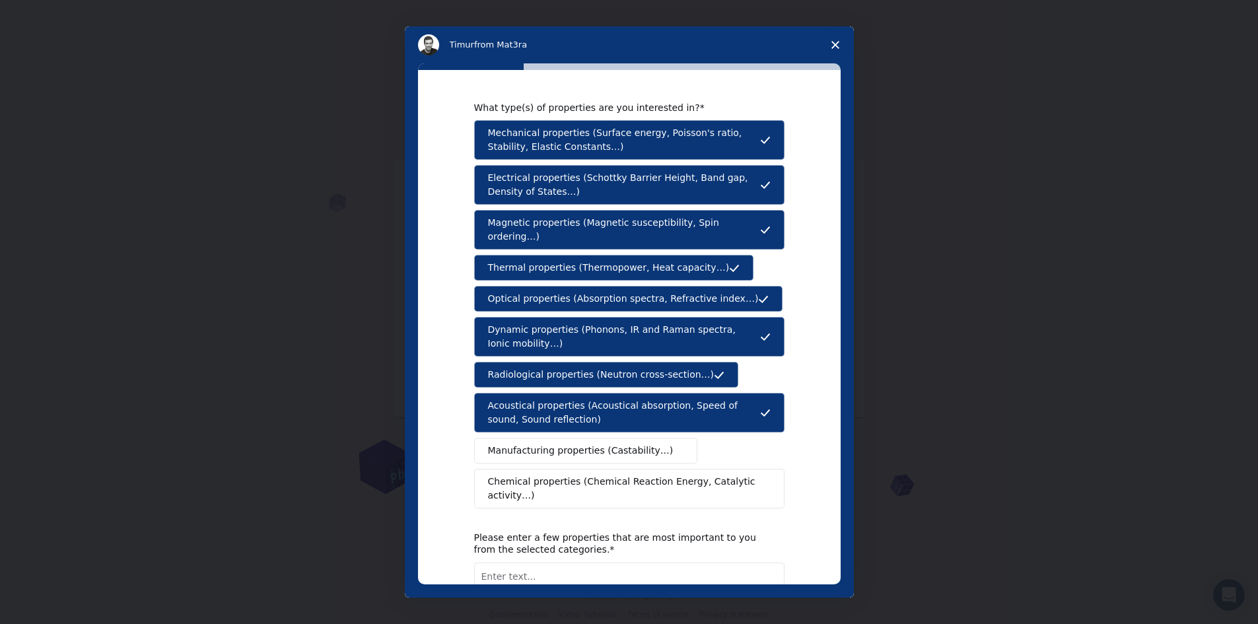
click at [576, 438] on button "Manufacturing properties (Castability…)" at bounding box center [586, 451] width 224 height 26
click at [575, 482] on div "What type(s) of properties are you interested in? Mechanical properties (Surfac…" at bounding box center [629, 382] width 310 height 561
click at [571, 475] on span "Chemical properties (Chemical Reaction Energy, Catalytic activity…)" at bounding box center [624, 489] width 273 height 28
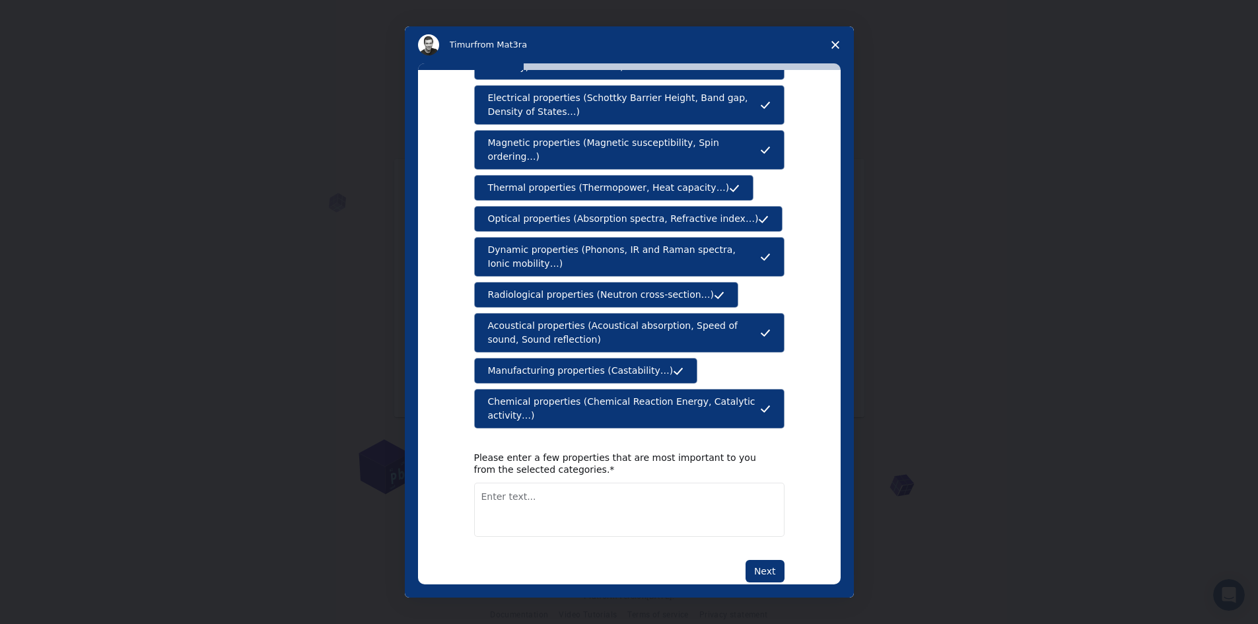
scroll to position [82, 0]
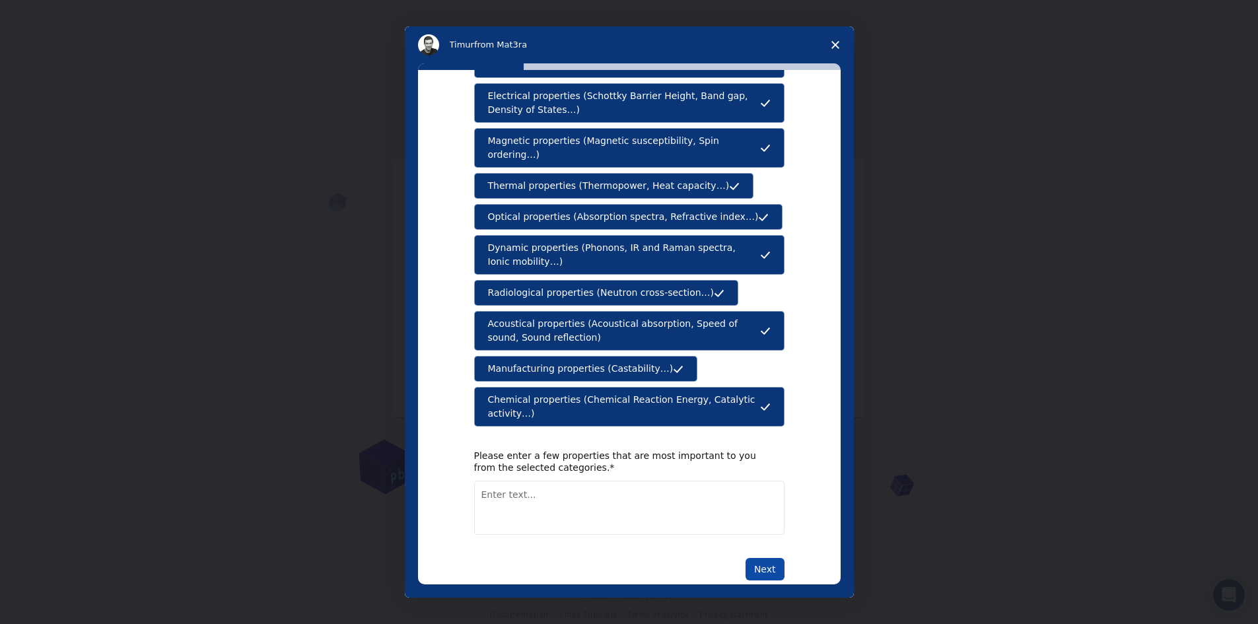
click at [757, 558] on button "Next" at bounding box center [764, 569] width 39 height 22
click at [522, 497] on textarea "Enter text..." at bounding box center [629, 523] width 310 height 54
type textarea "network"
click at [767, 558] on button "Next" at bounding box center [764, 569] width 39 height 22
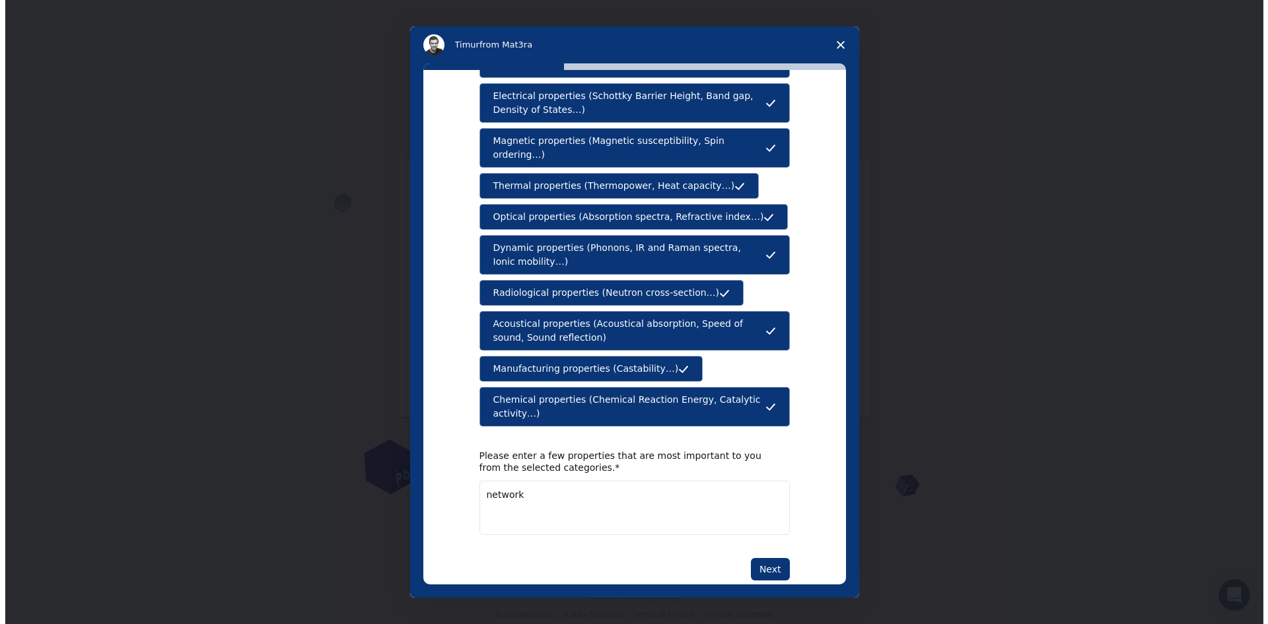
scroll to position [0, 0]
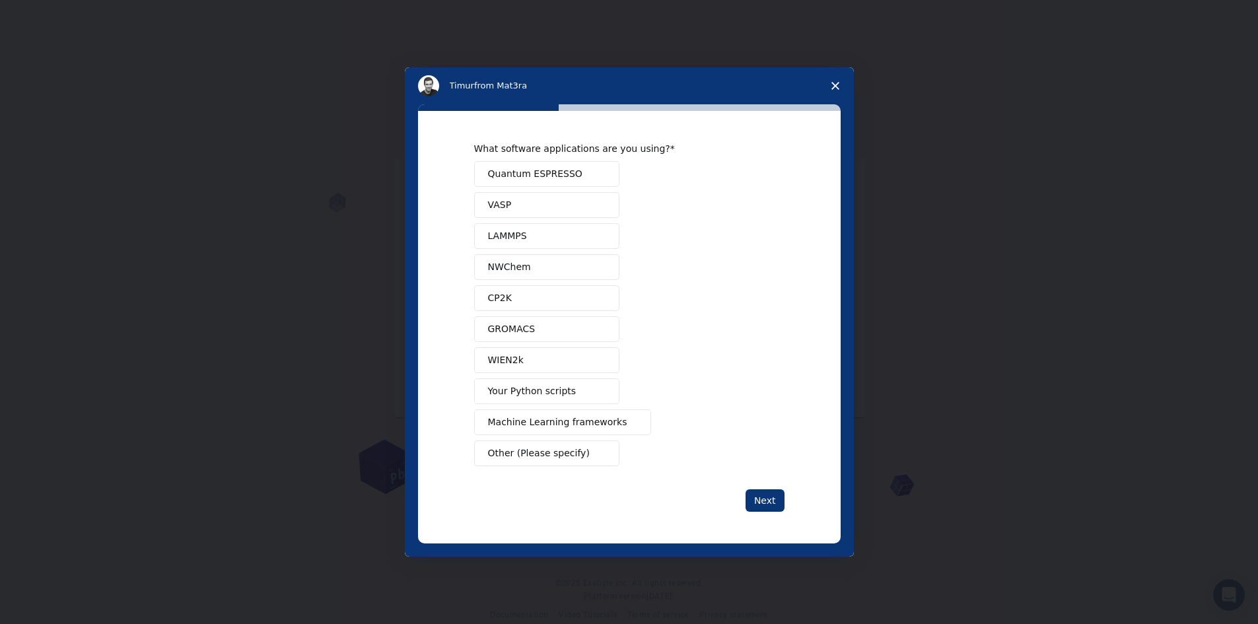
drag, startPoint x: 546, startPoint y: 170, endPoint x: 549, endPoint y: 190, distance: 20.6
click at [549, 182] on button "Quantum ESPRESSO" at bounding box center [546, 174] width 145 height 26
click at [549, 201] on button "VASP" at bounding box center [546, 205] width 145 height 26
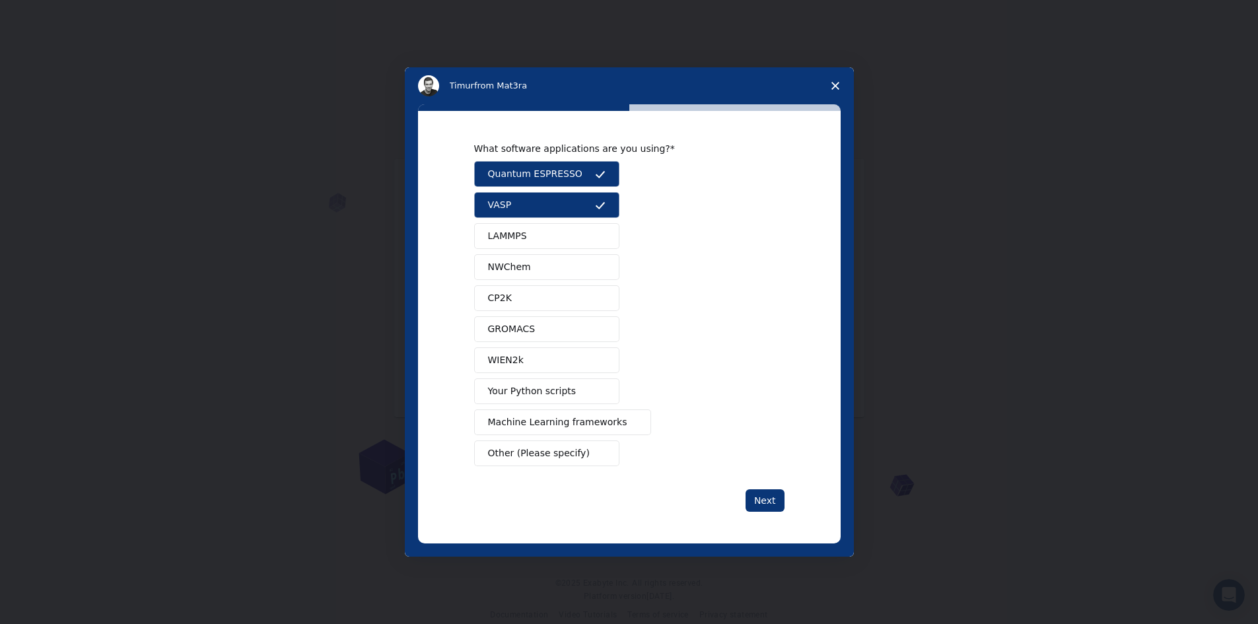
click at [551, 221] on div "Quantum ESPRESSO VASP LAMMPS NWChem CP2K GROMACS WIEN2k Your Python scripts Mac…" at bounding box center [629, 313] width 310 height 305
click at [555, 254] on button "NWChem" at bounding box center [546, 267] width 145 height 26
click at [550, 237] on button "LAMMPS" at bounding box center [546, 236] width 145 height 26
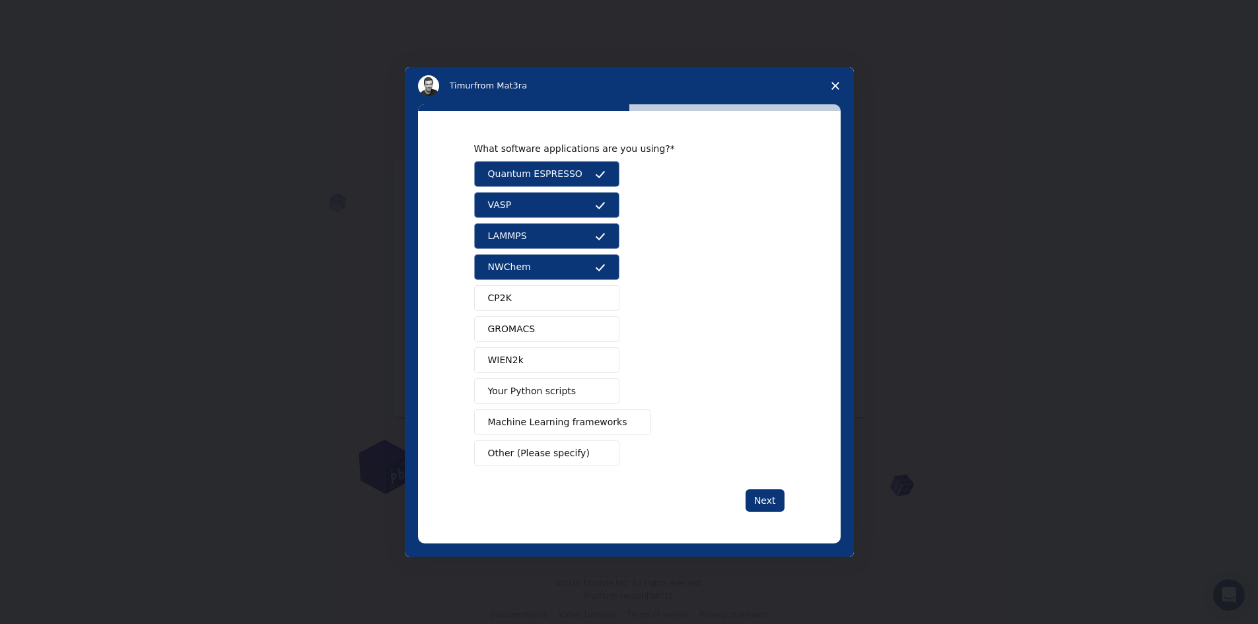
click at [551, 292] on button "CP2K" at bounding box center [546, 298] width 145 height 26
click at [558, 325] on button "GROMACS" at bounding box center [546, 329] width 145 height 26
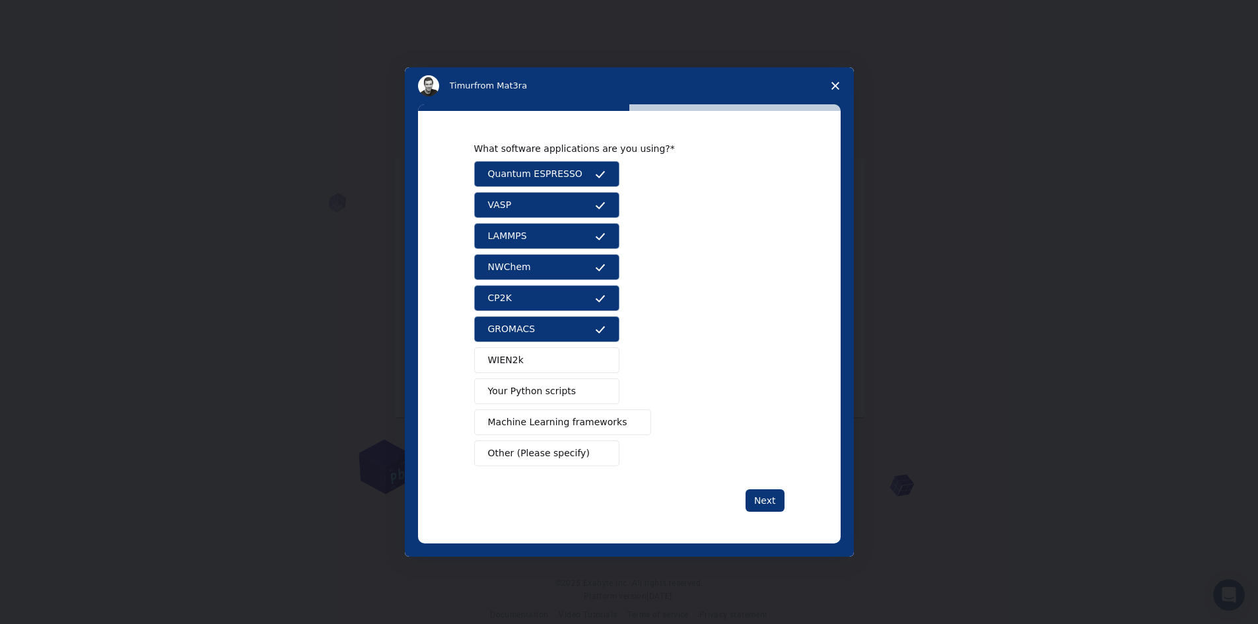
click at [563, 351] on button "WIEN2k" at bounding box center [546, 360] width 145 height 26
click at [567, 391] on button "Your Python scripts" at bounding box center [546, 391] width 145 height 26
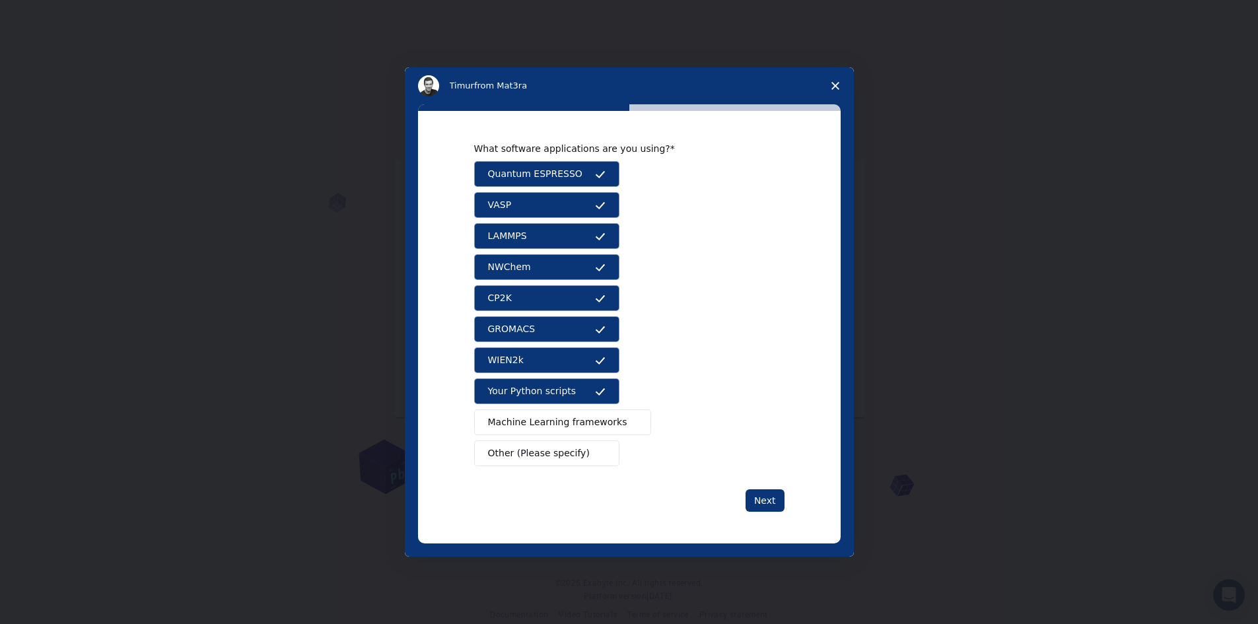
click at [603, 416] on span "Machine Learning frameworks" at bounding box center [557, 422] width 139 height 14
click at [771, 492] on button "Next" at bounding box center [764, 500] width 39 height 22
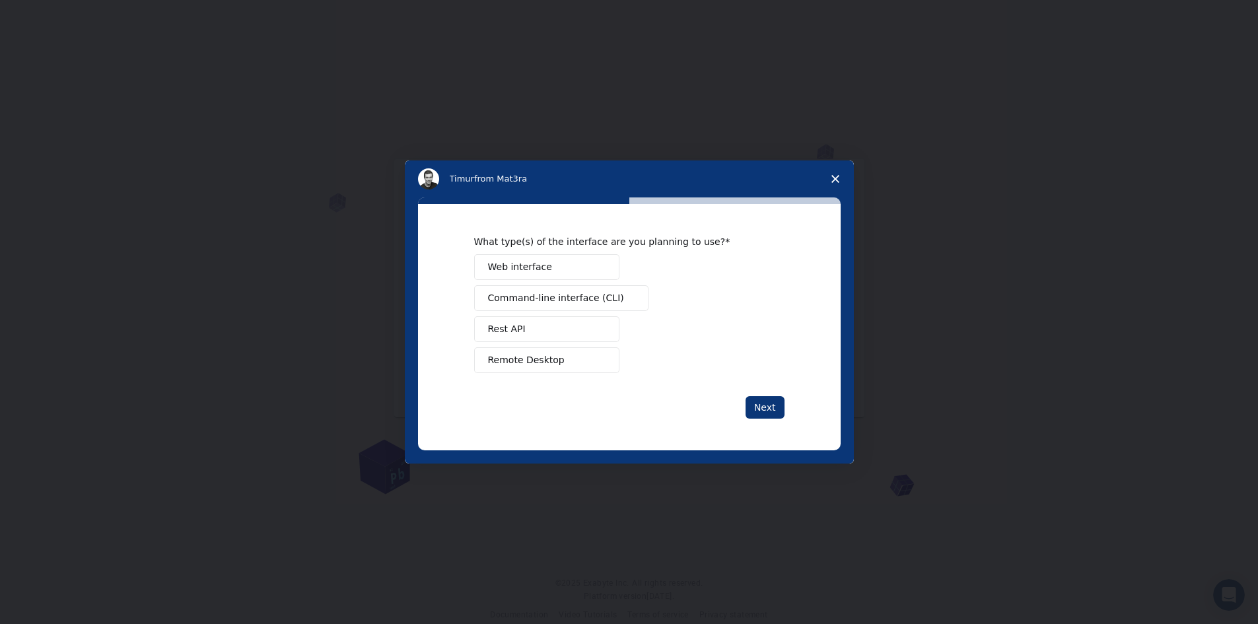
click at [574, 271] on button "Web interface" at bounding box center [546, 267] width 145 height 26
click at [576, 300] on span "Command-line interface (CLI)" at bounding box center [556, 298] width 136 height 14
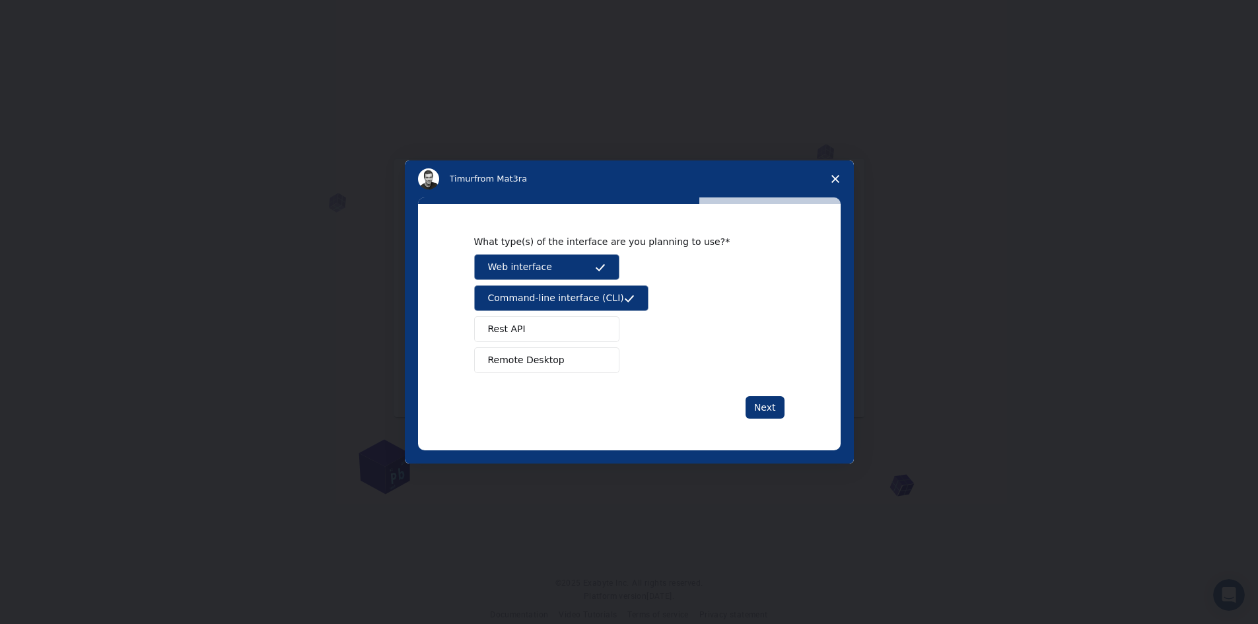
click at [585, 324] on button "Rest API" at bounding box center [546, 329] width 145 height 26
click at [585, 368] on button "Remote Desktop" at bounding box center [546, 360] width 145 height 26
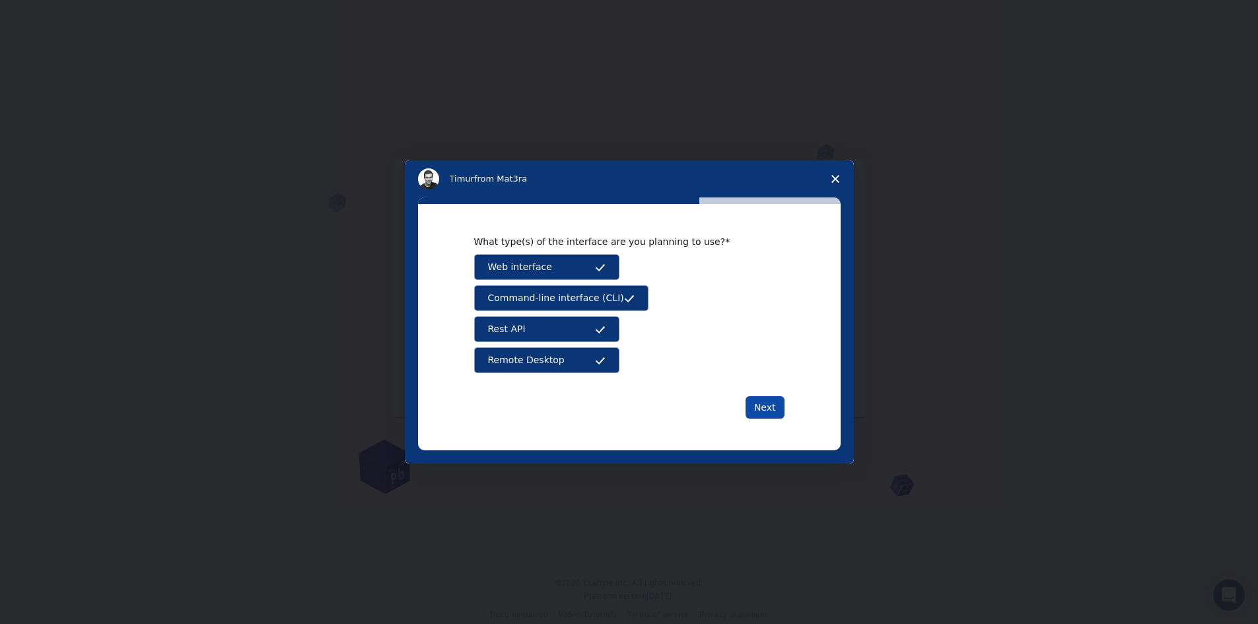
click at [747, 406] on div "Next" at bounding box center [629, 407] width 310 height 22
click at [766, 407] on button "Next" at bounding box center [764, 407] width 39 height 22
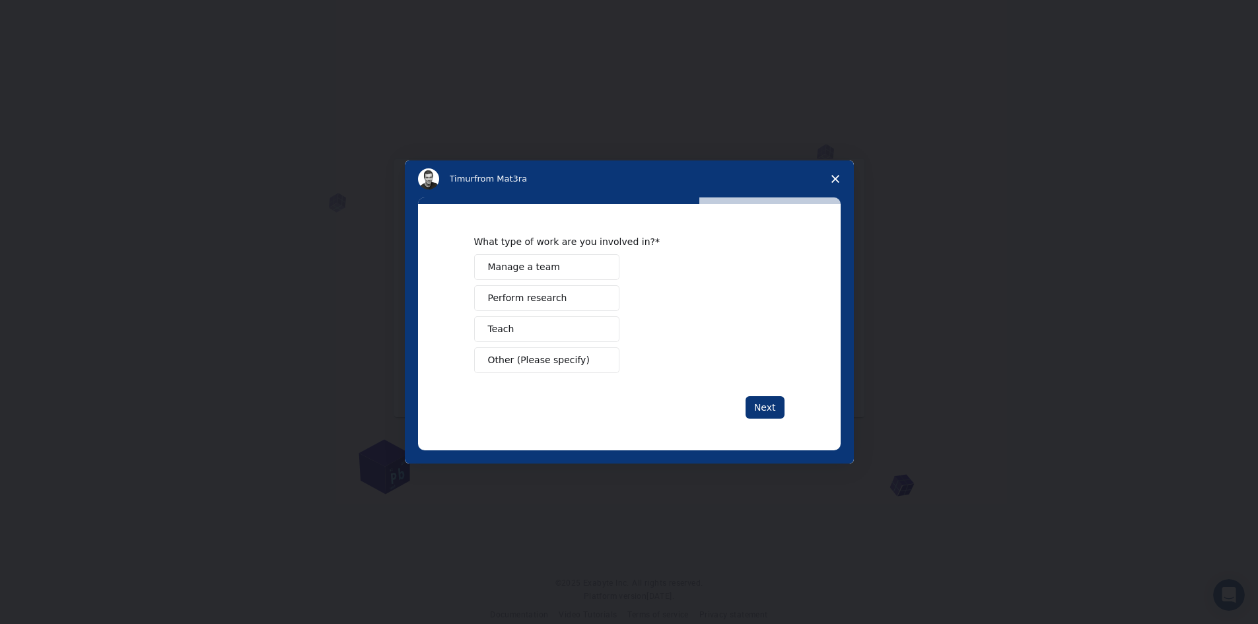
click at [551, 267] on button "Manage a team" at bounding box center [546, 267] width 145 height 26
click at [561, 289] on button "Perform research" at bounding box center [546, 298] width 145 height 26
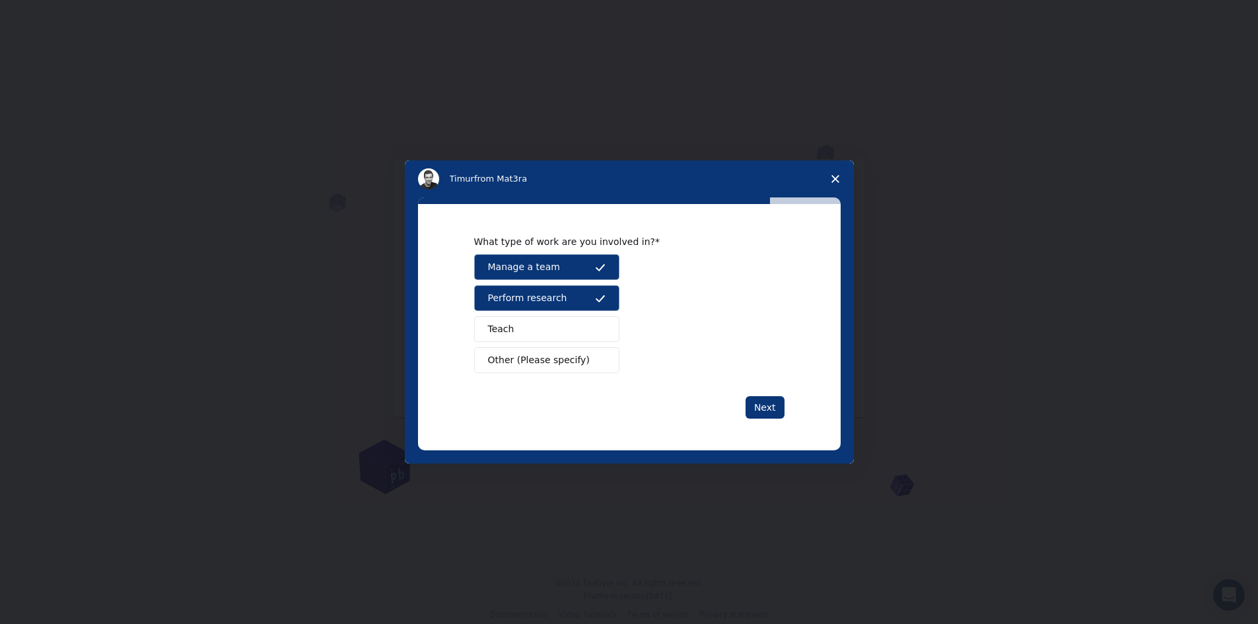
click at [566, 333] on button "Teach" at bounding box center [546, 329] width 145 height 26
click at [774, 411] on button "Next" at bounding box center [764, 407] width 39 height 22
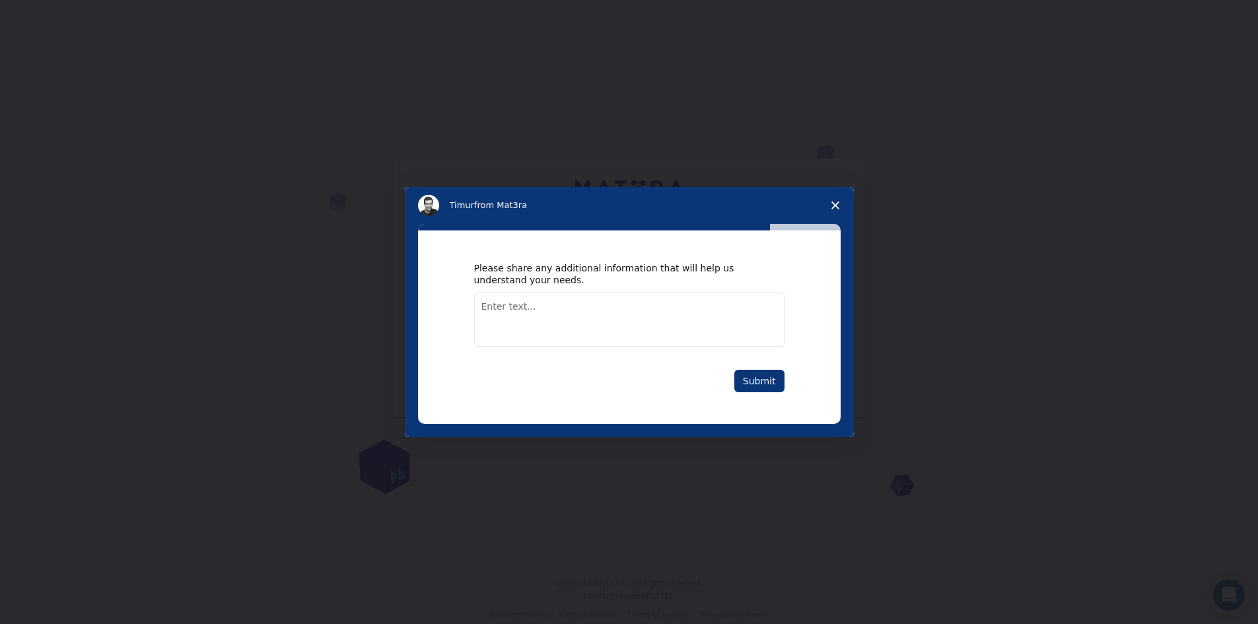
click at [500, 309] on textarea "Enter text..." at bounding box center [629, 319] width 310 height 54
type textarea "network"
click at [769, 380] on button "Submit" at bounding box center [759, 381] width 50 height 22
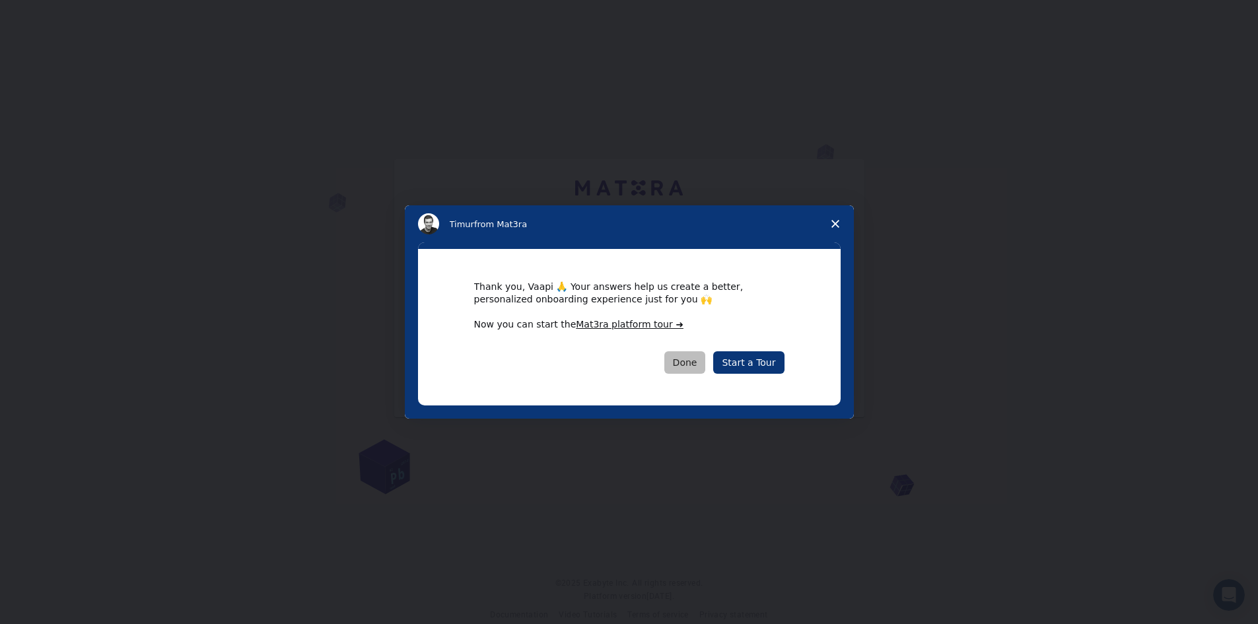
click at [705, 365] on button "Done" at bounding box center [685, 362] width 42 height 22
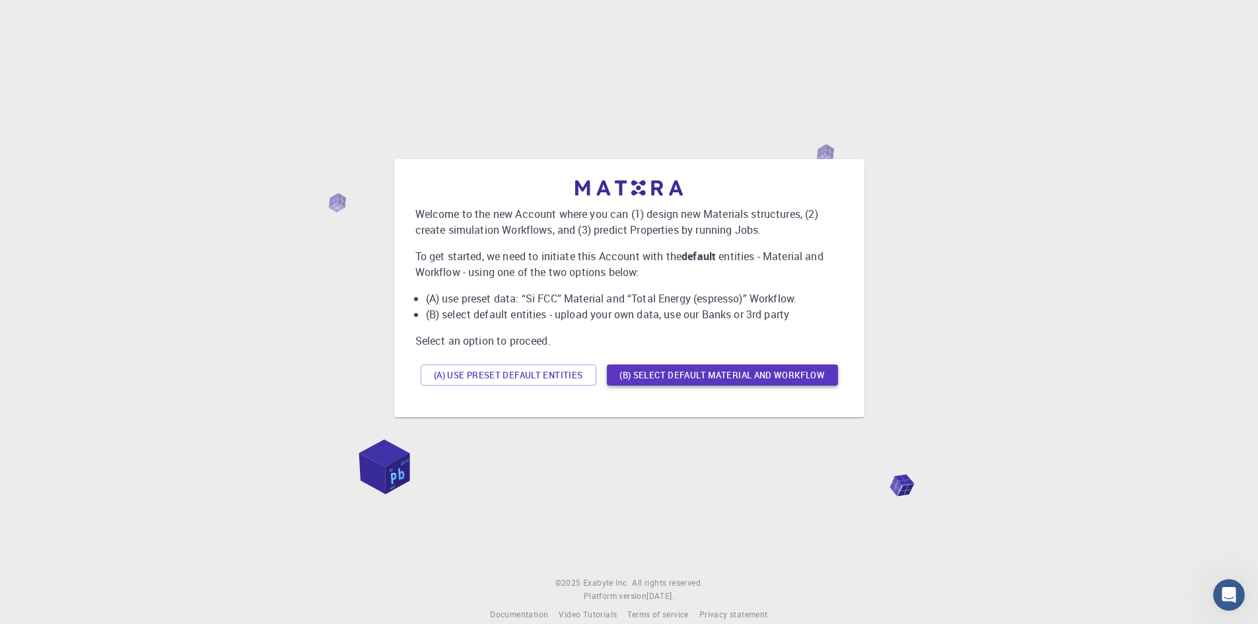
click at [742, 376] on button "(B) Select default material and workflow" at bounding box center [722, 374] width 231 height 21
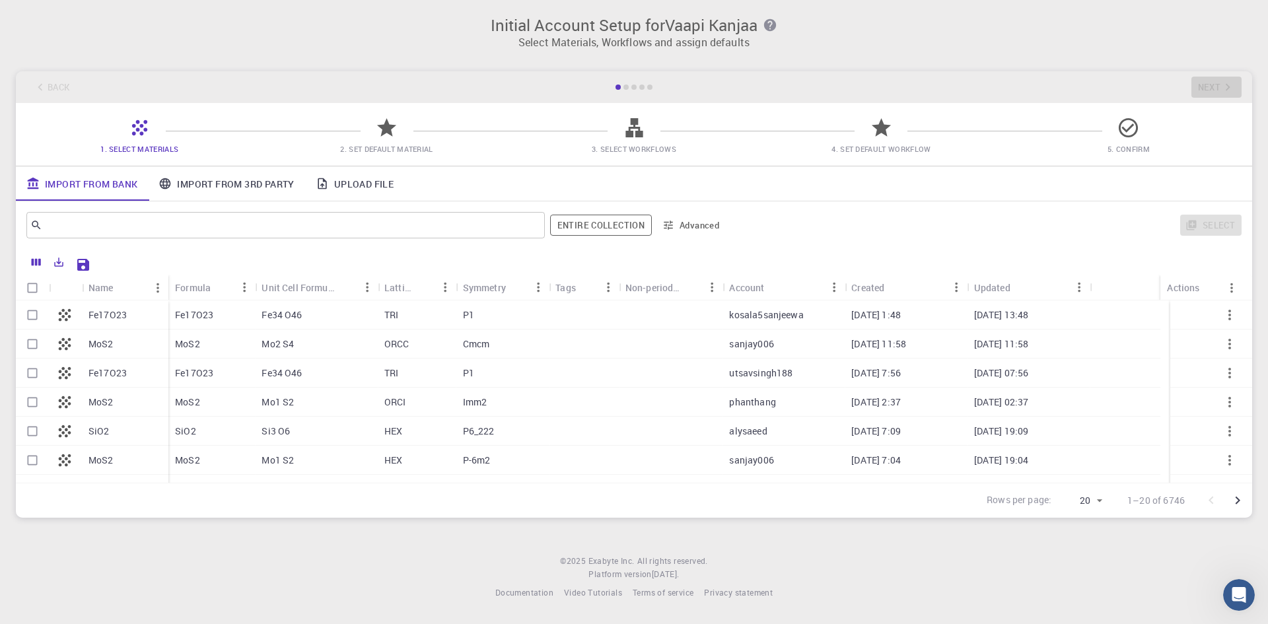
click at [131, 318] on div "Fe17O23" at bounding box center [125, 314] width 86 height 29
checkbox input "true"
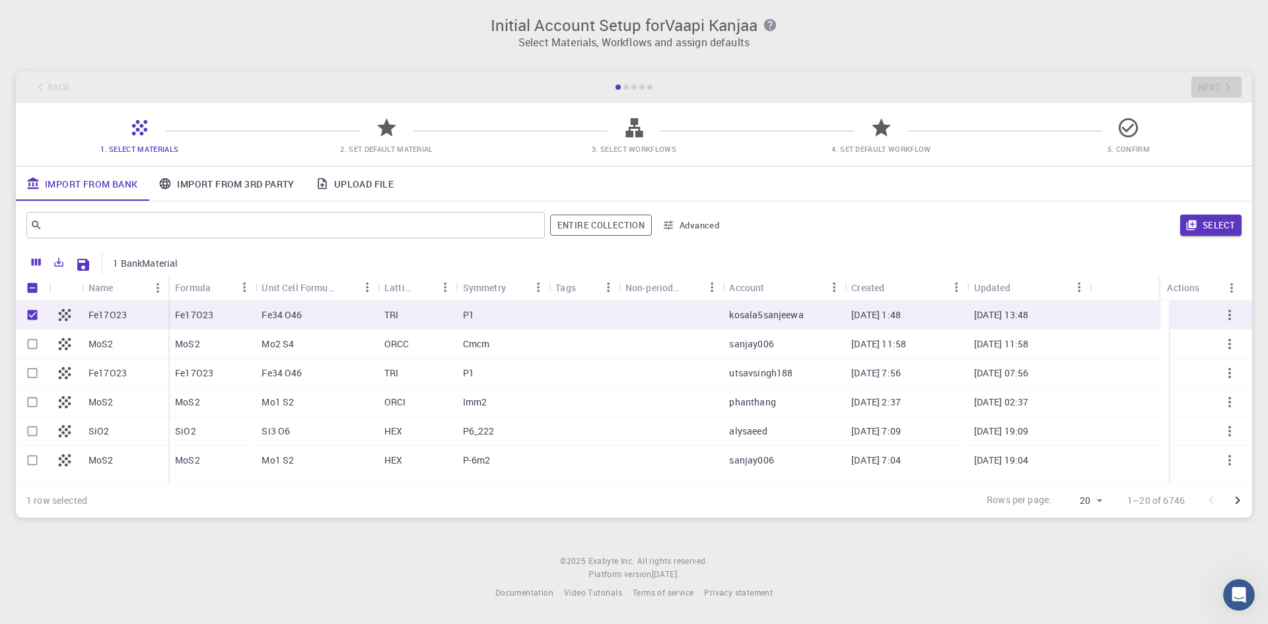
drag, startPoint x: 1238, startPoint y: 224, endPoint x: 1219, endPoint y: 230, distance: 20.0
click at [1235, 224] on button "Select" at bounding box center [1210, 225] width 61 height 21
